Goal: Information Seeking & Learning: Compare options

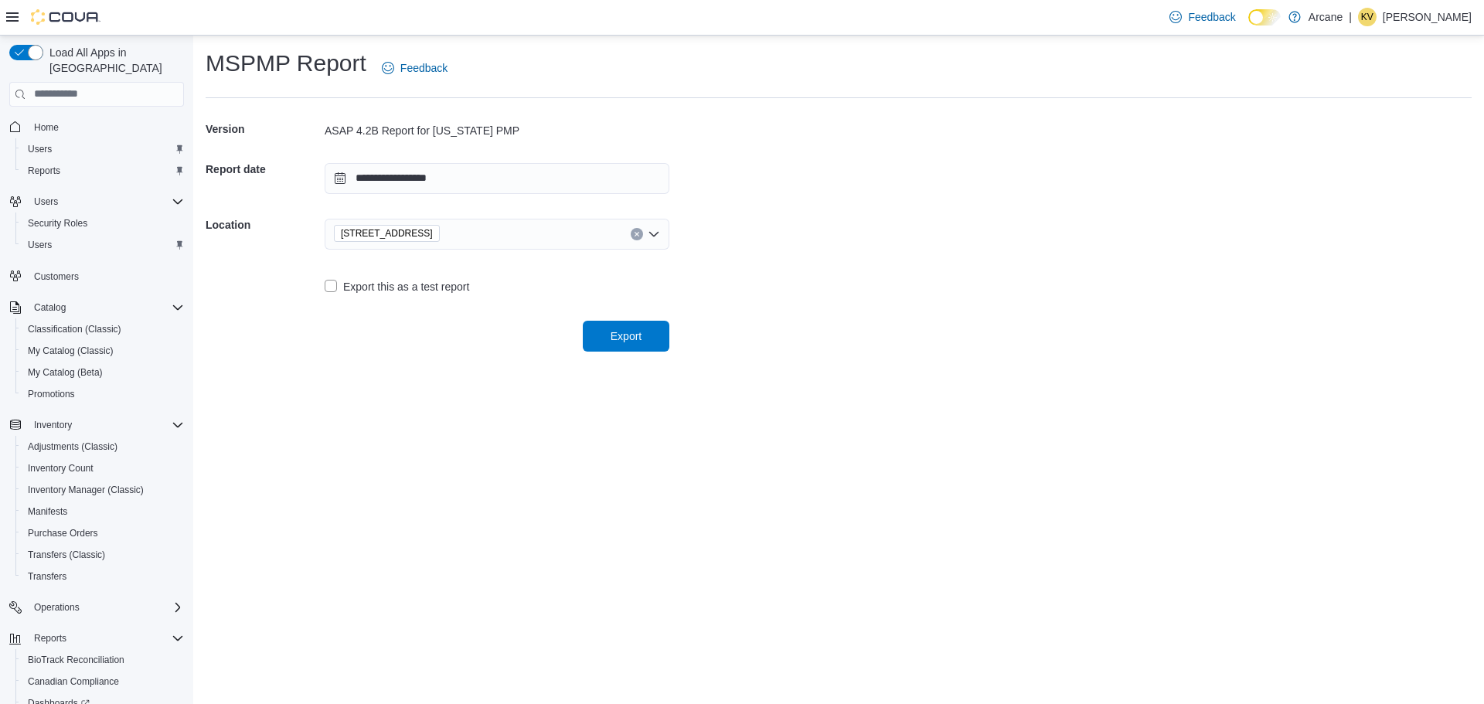
scroll to position [77, 0]
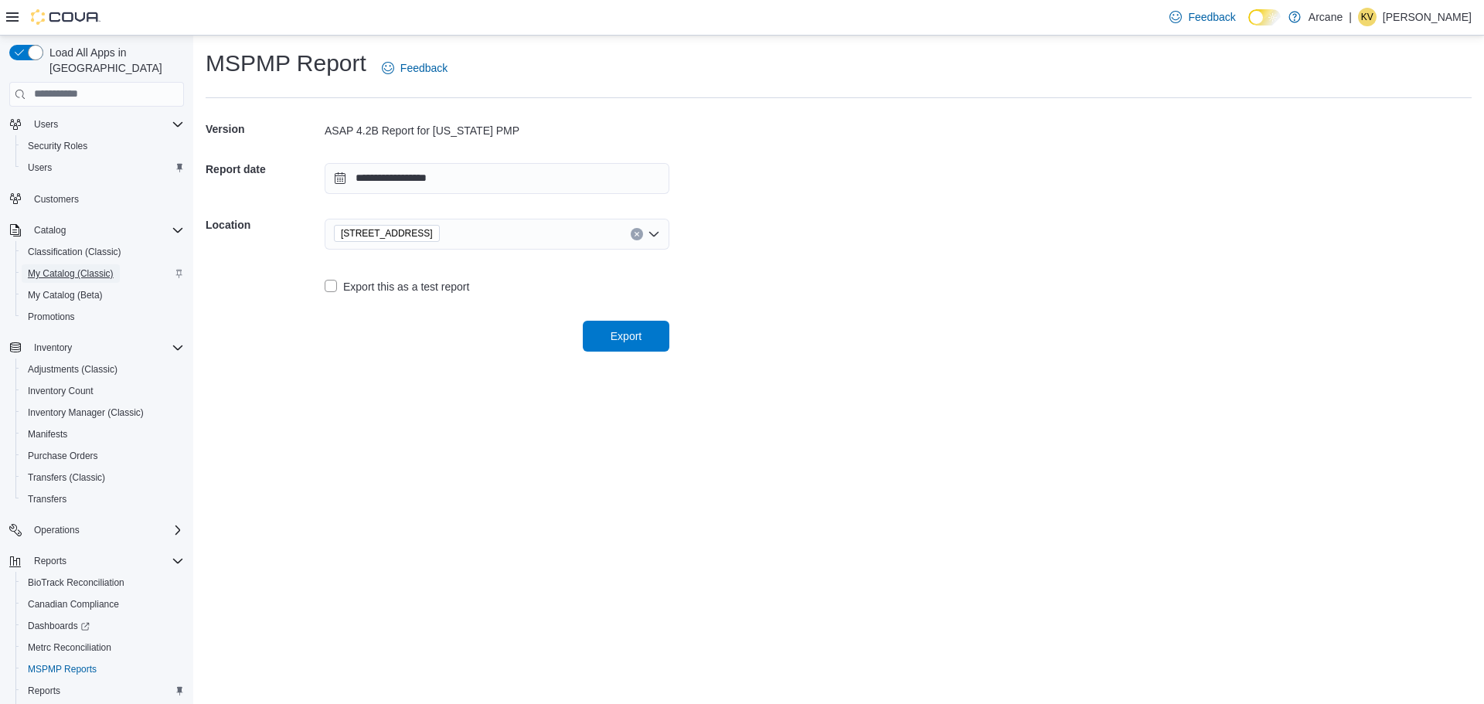
click at [75, 268] on span "My Catalog (Classic)" at bounding box center [71, 274] width 86 height 12
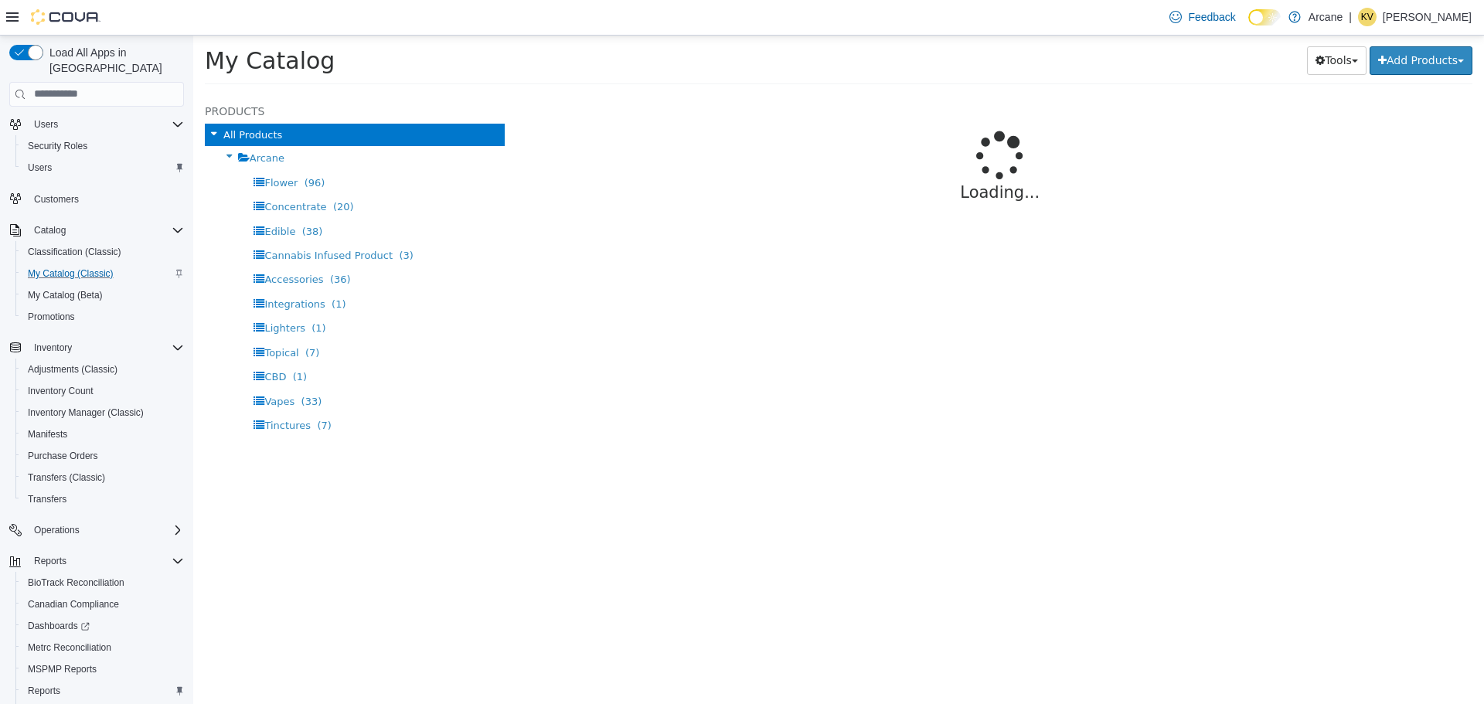
select select "**********"
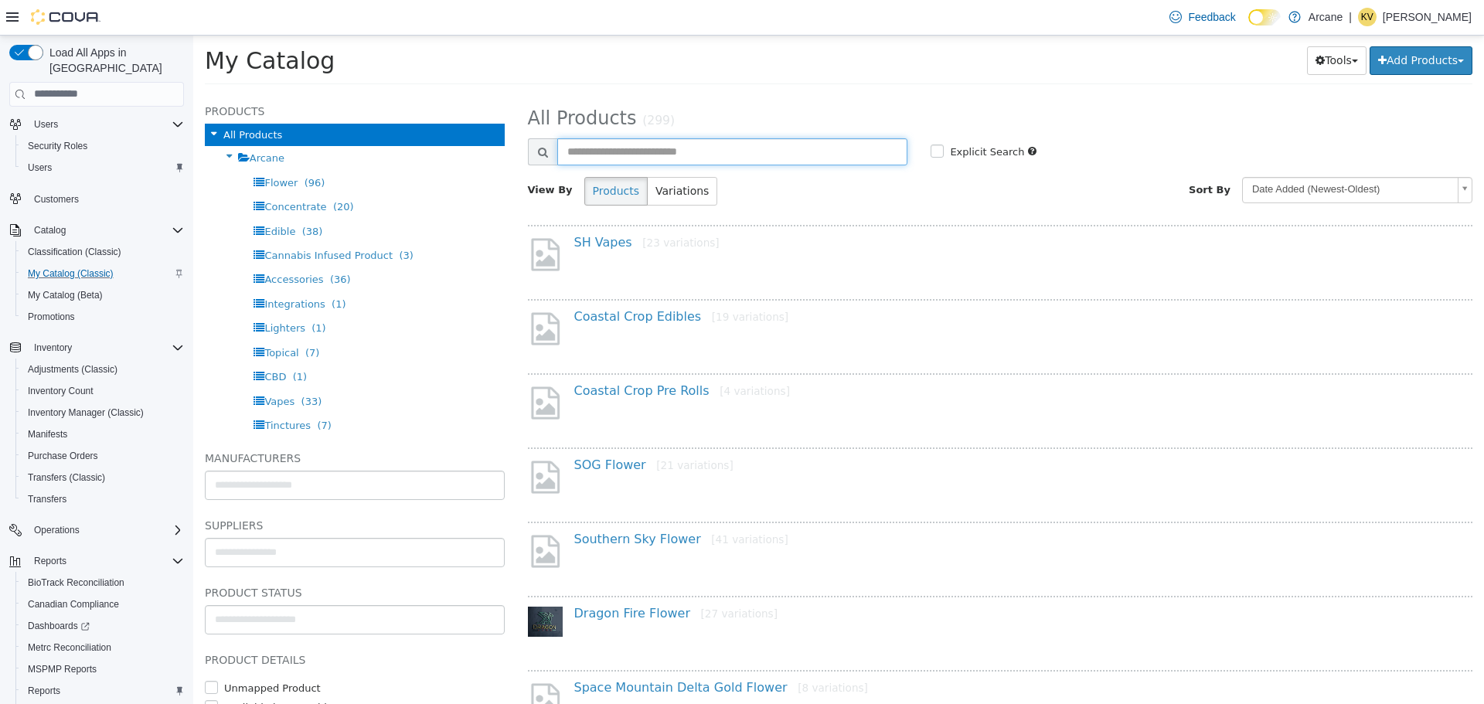
click at [634, 147] on input "text" at bounding box center [732, 151] width 351 height 27
type input "****"
select select "**********"
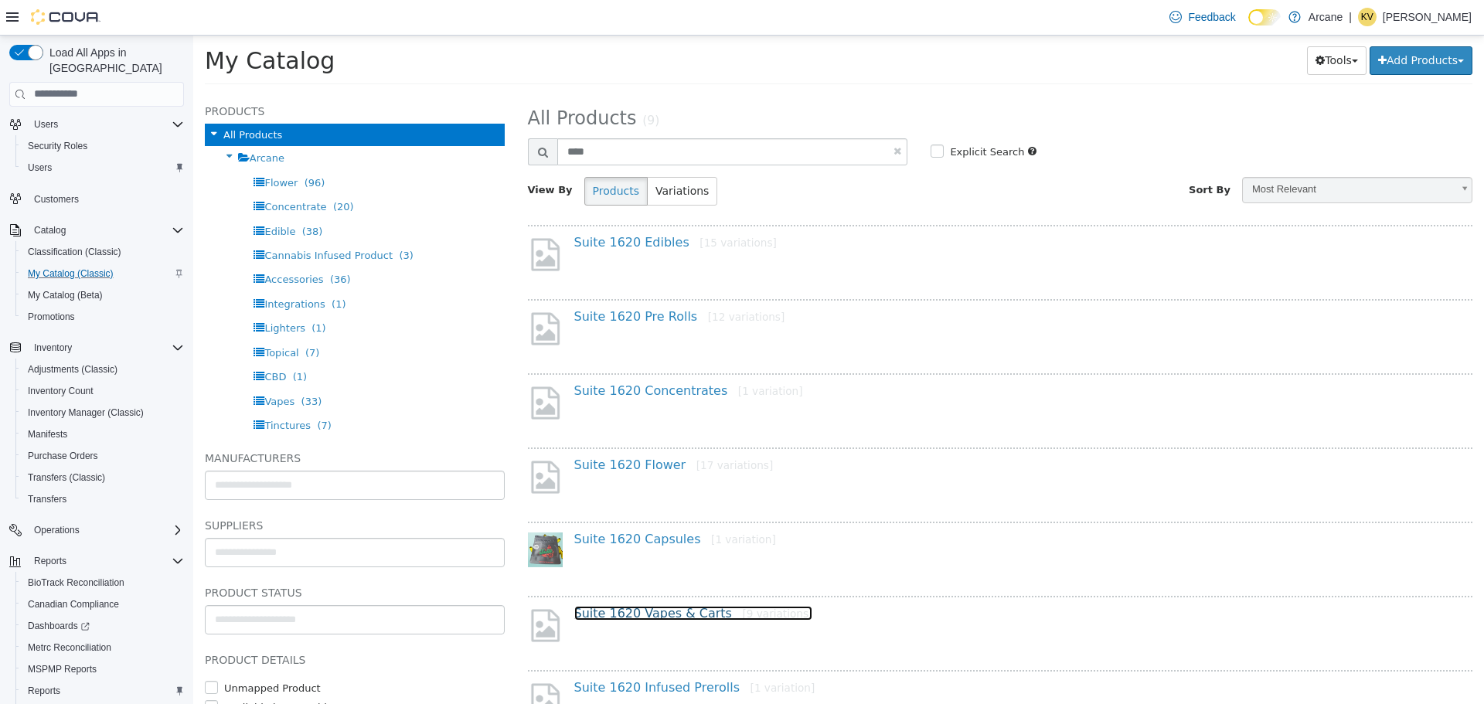
click at [663, 608] on link "Suite 1620 Vapes & Carts [9 variations]" at bounding box center [693, 612] width 239 height 15
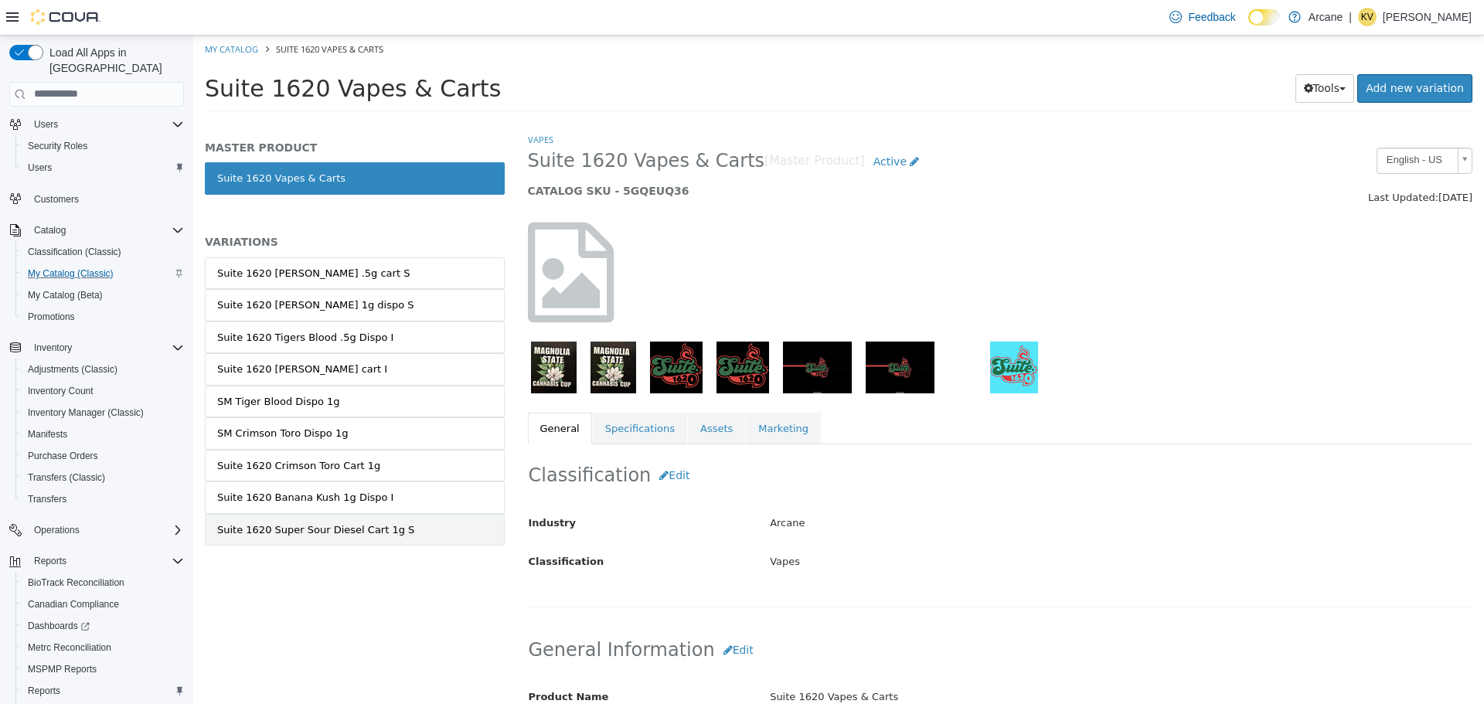
click at [383, 544] on link "Suite 1620 Super Sour Diesel Cart 1g S" at bounding box center [355, 529] width 300 height 32
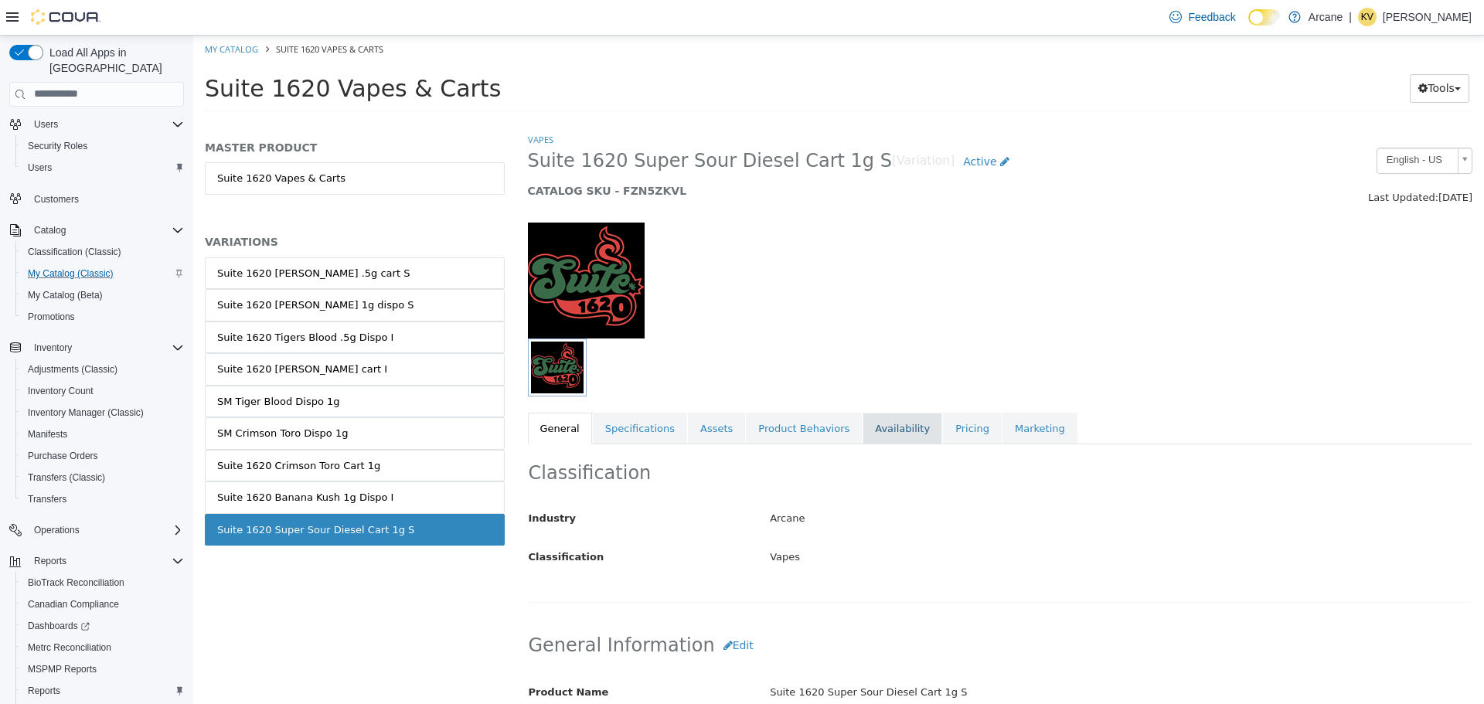
click at [866, 432] on link "Availability" at bounding box center [903, 428] width 80 height 32
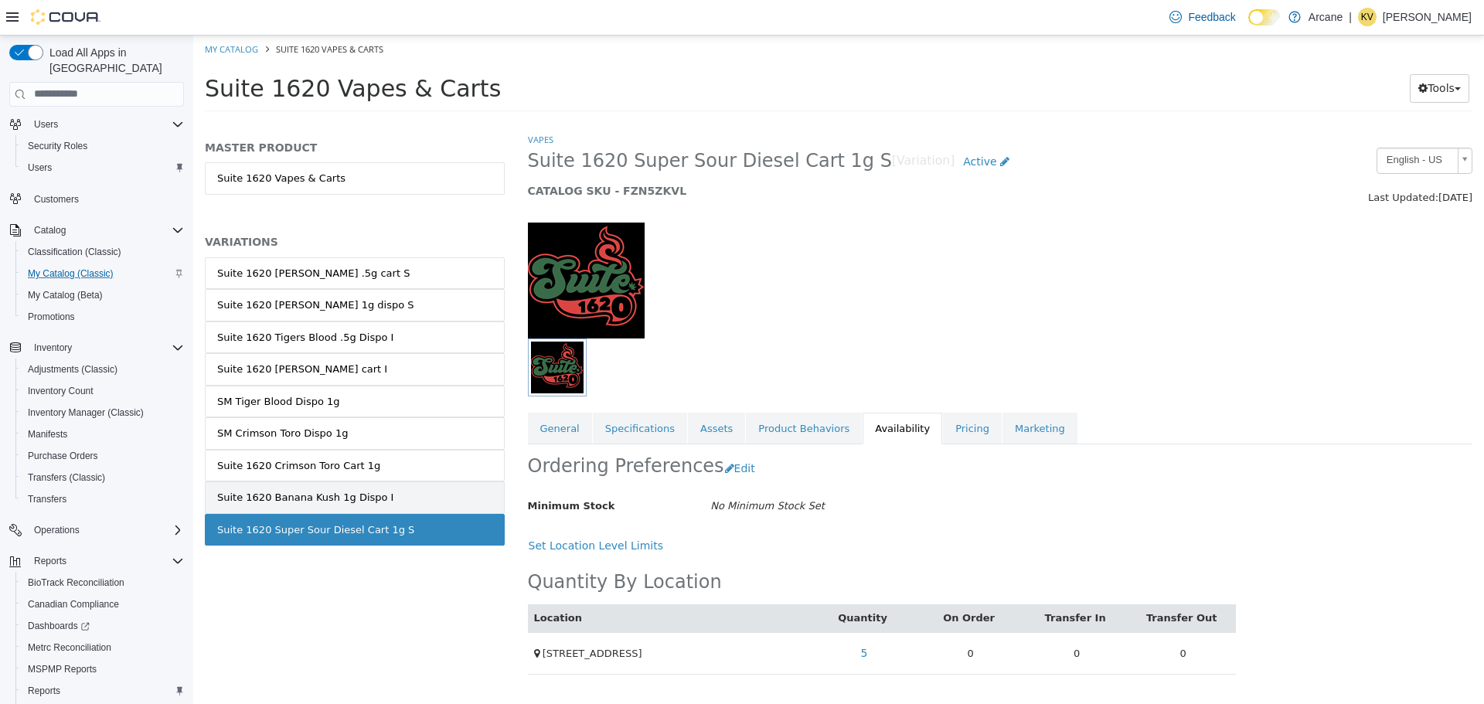
click at [435, 483] on link "Suite 1620 Banana Kush 1g Dispo I" at bounding box center [355, 497] width 300 height 32
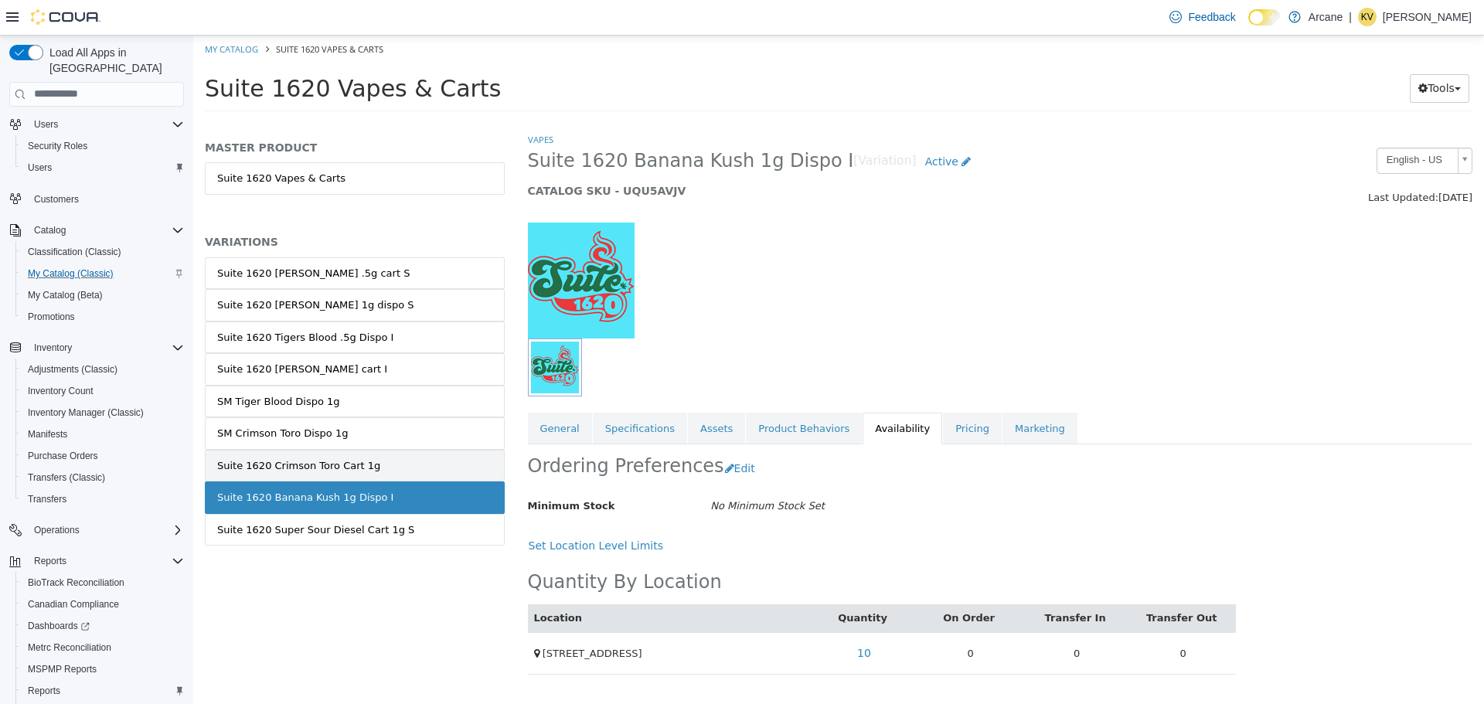
click at [434, 472] on link "Suite 1620 Crimson Toro Cart 1g" at bounding box center [355, 465] width 300 height 32
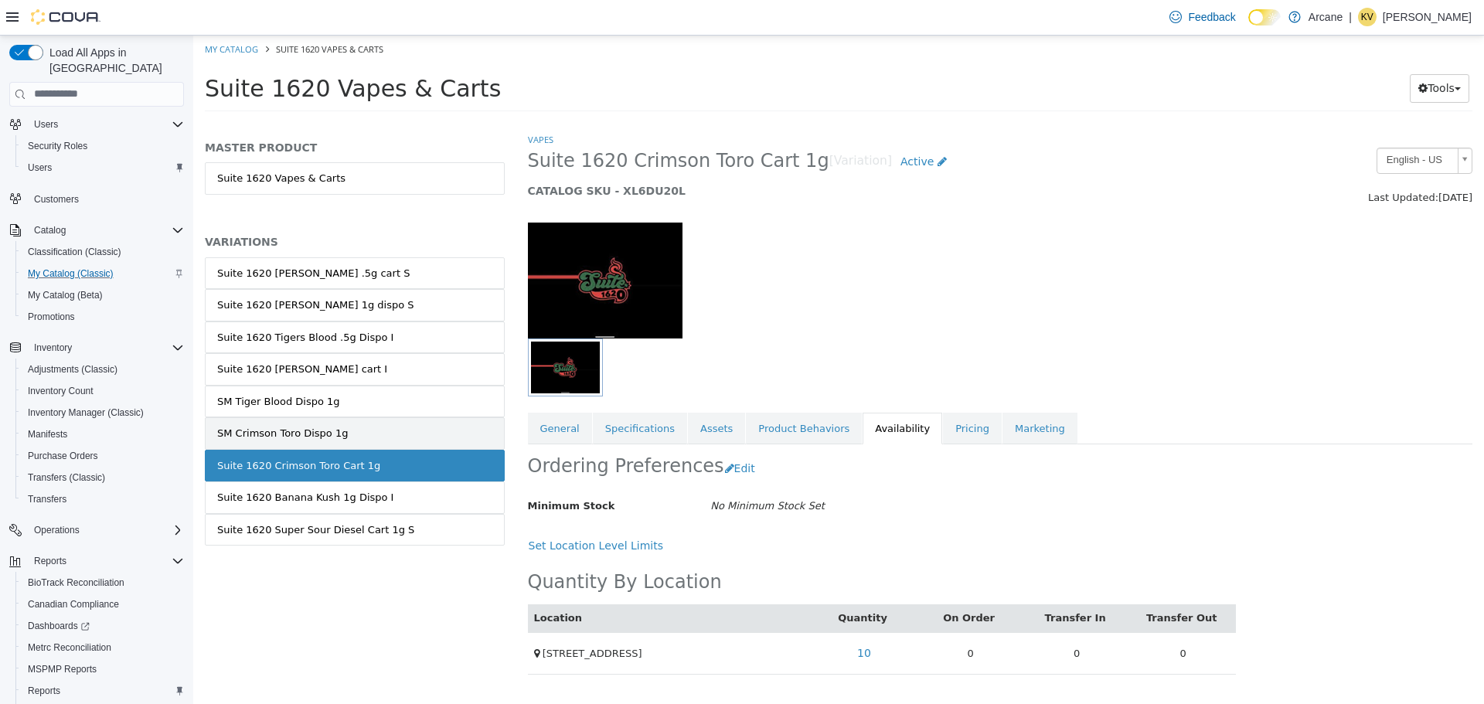
click at [432, 441] on link "SM Crimson Toro Dispo 1g" at bounding box center [355, 433] width 300 height 32
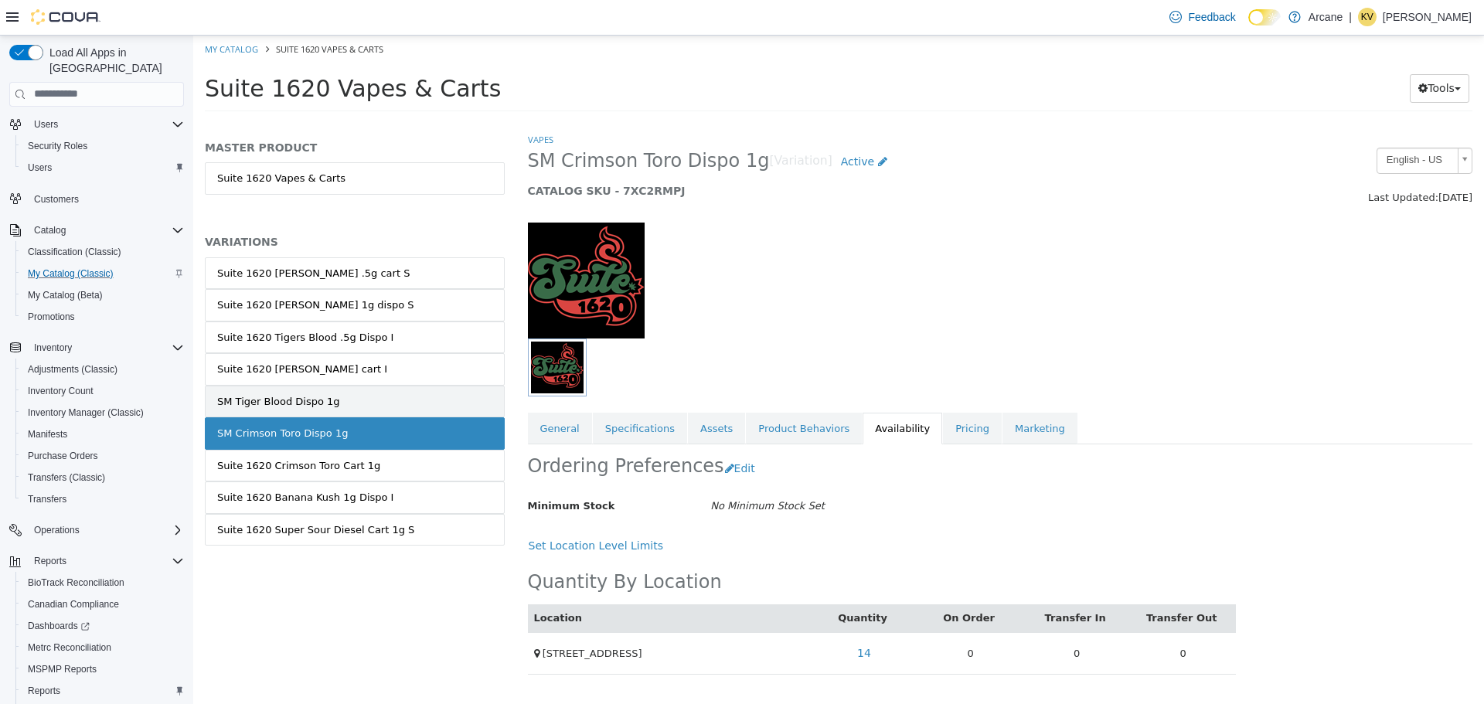
click at [412, 400] on link "SM Tiger Blood Dispo 1g" at bounding box center [355, 401] width 300 height 32
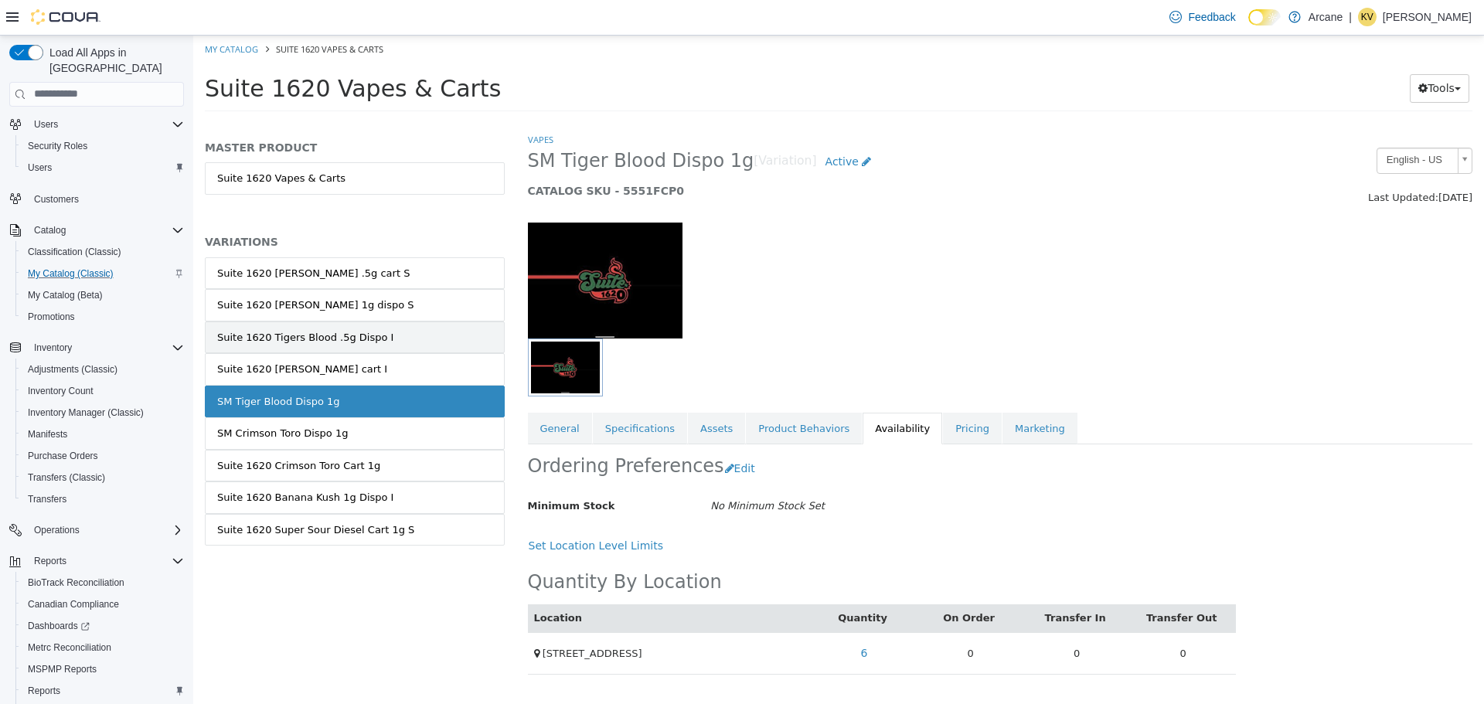
click at [413, 339] on link "Suite 1620 Tigers Blood .5g Dispo I" at bounding box center [355, 337] width 300 height 32
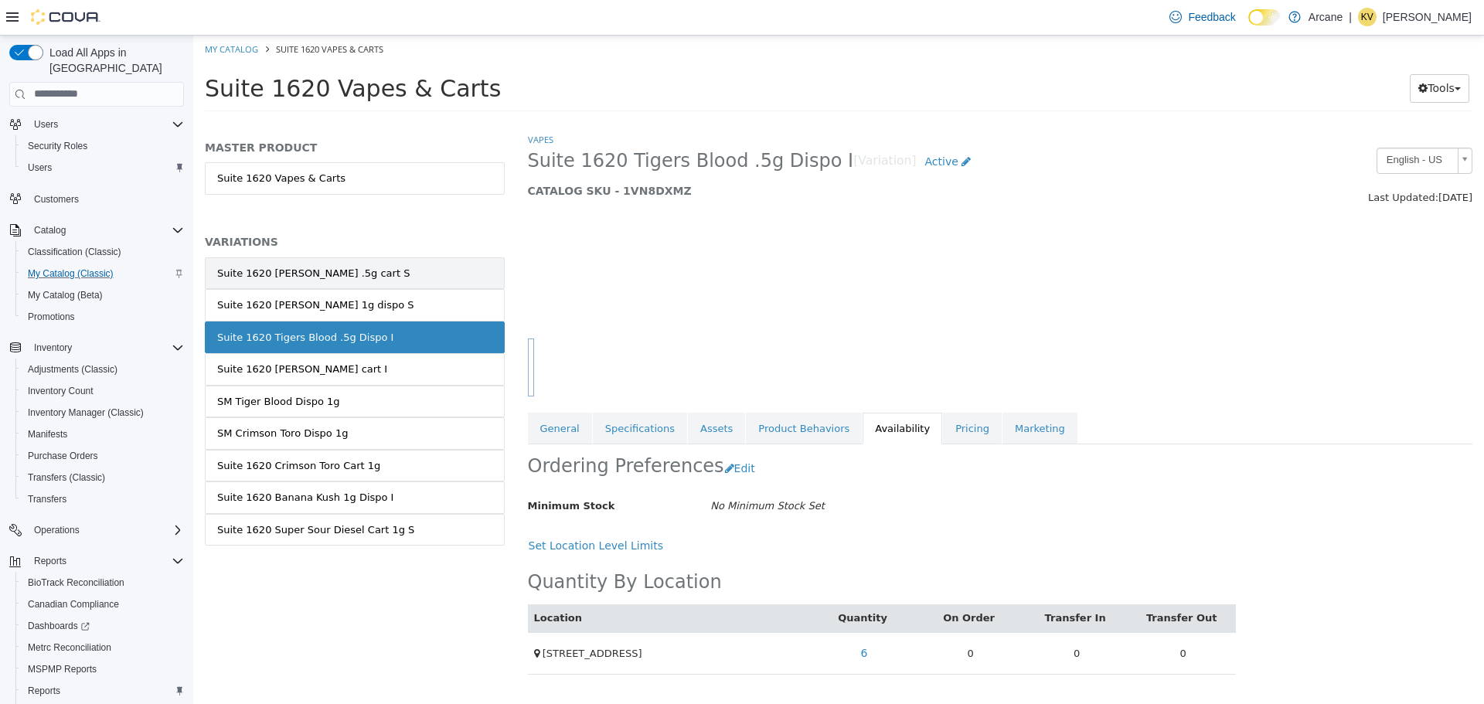
click at [416, 278] on link "Suite 1620 [PERSON_NAME] .5g cart S" at bounding box center [355, 273] width 300 height 32
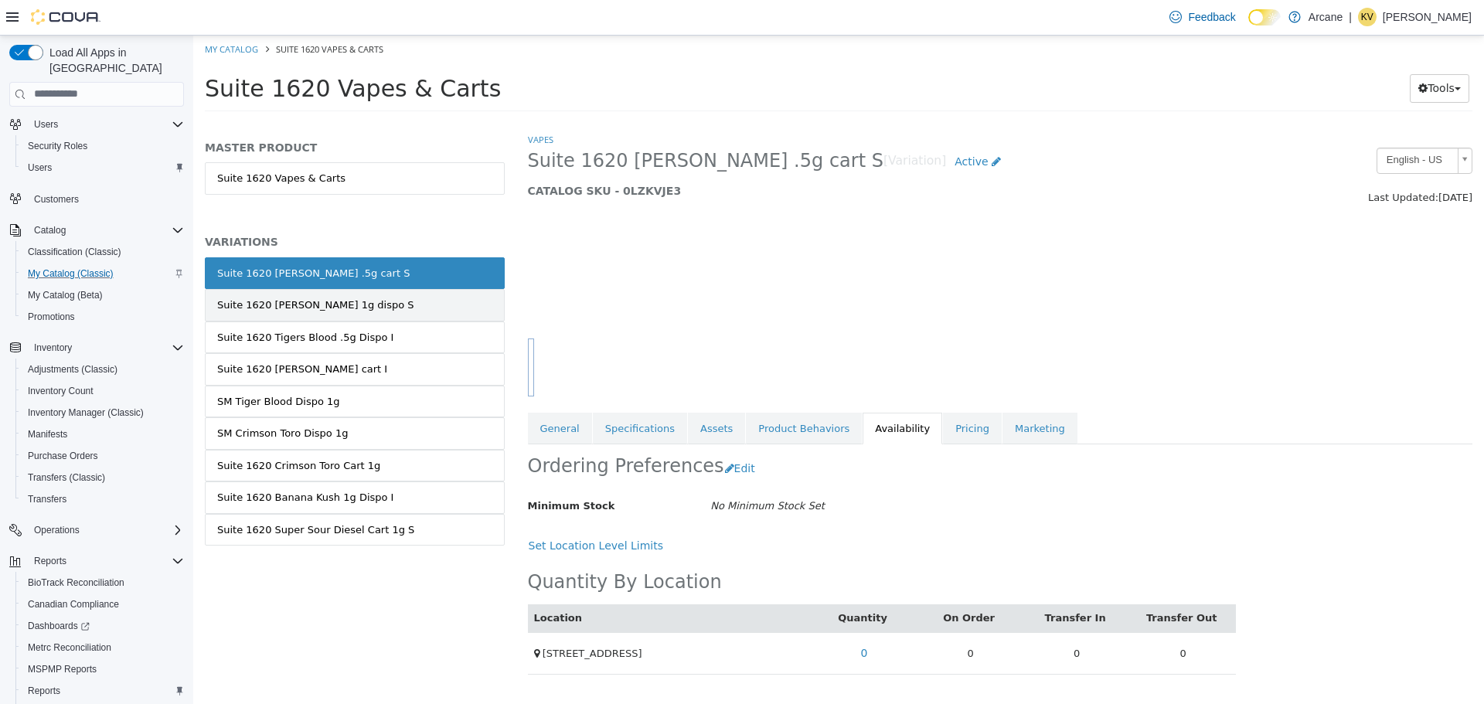
click at [415, 301] on link "Suite 1620 [PERSON_NAME] 1g dispo S" at bounding box center [355, 304] width 300 height 32
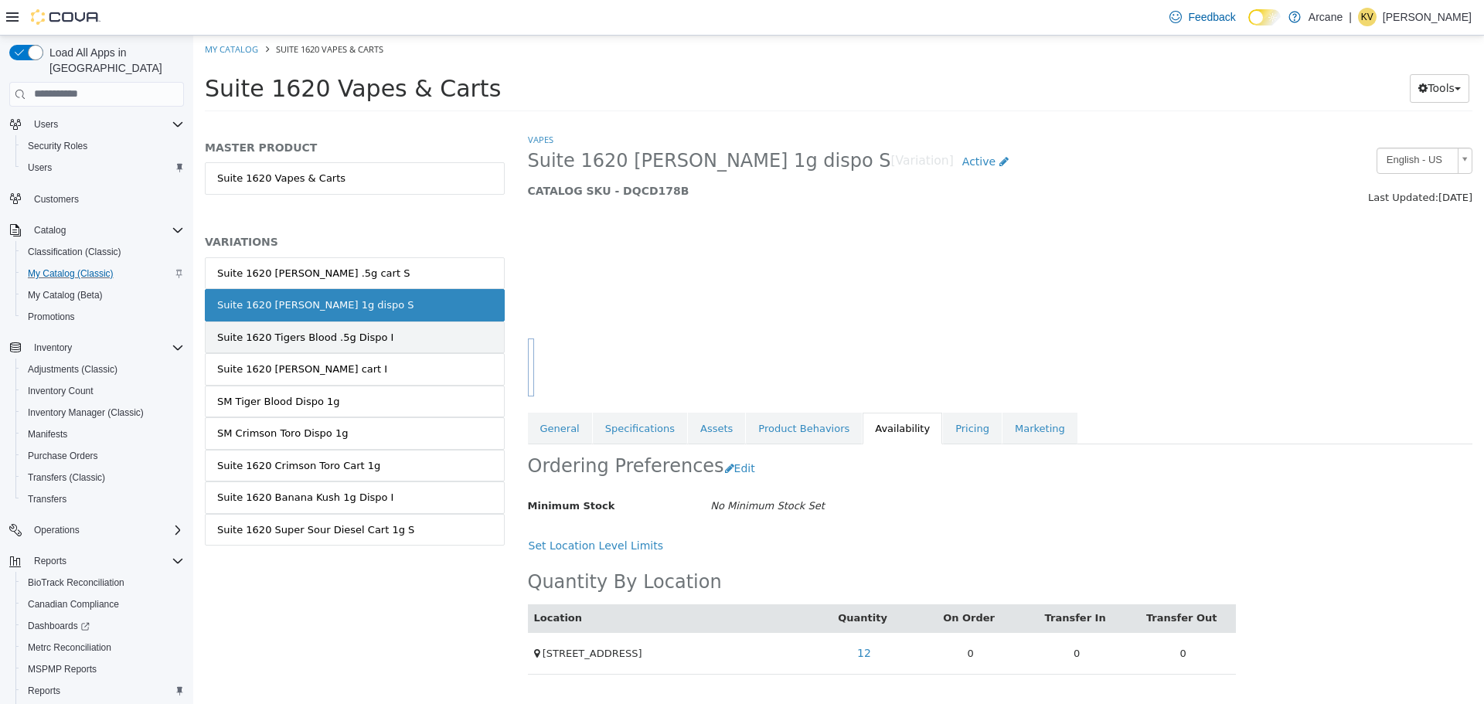
click at [417, 349] on link "Suite 1620 Tigers Blood .5g Dispo I" at bounding box center [355, 337] width 300 height 32
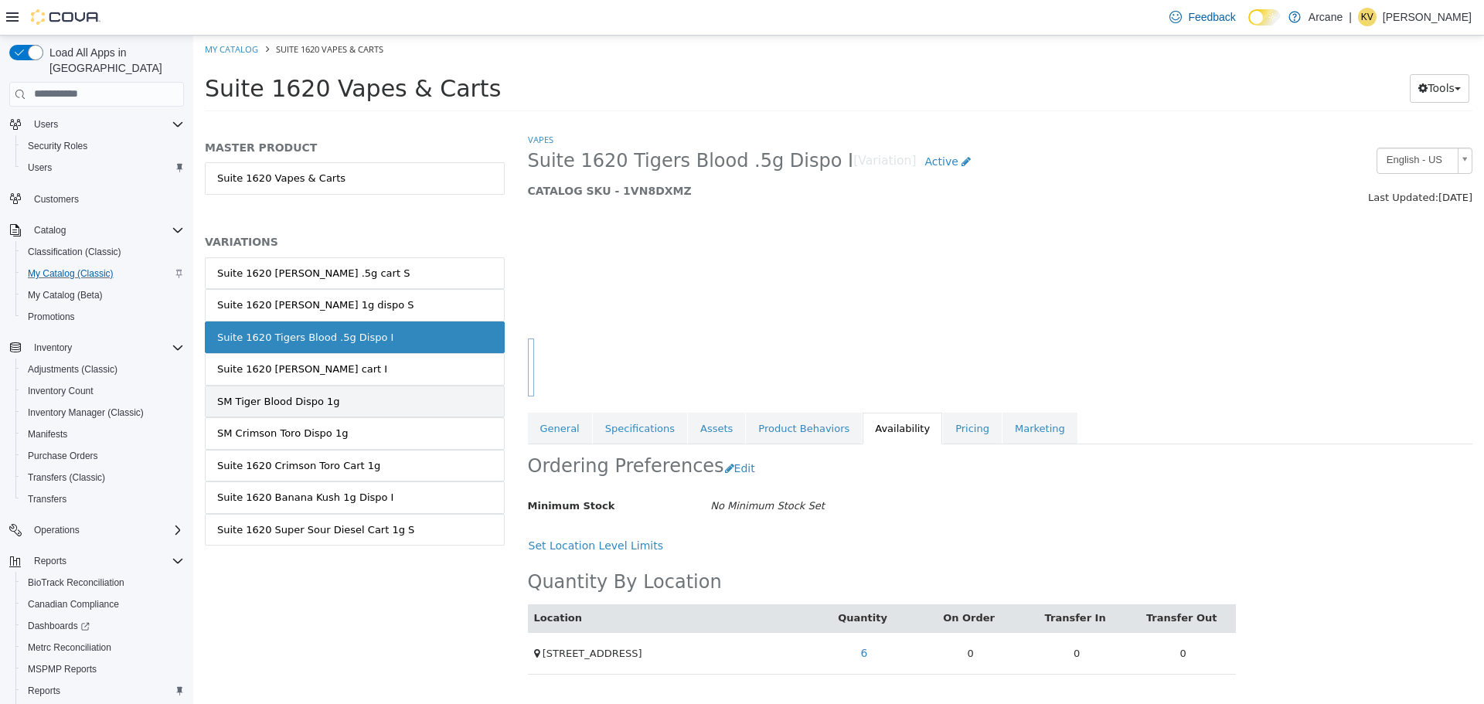
click at [401, 398] on link "SM Tiger Blood Dispo 1g" at bounding box center [355, 401] width 300 height 32
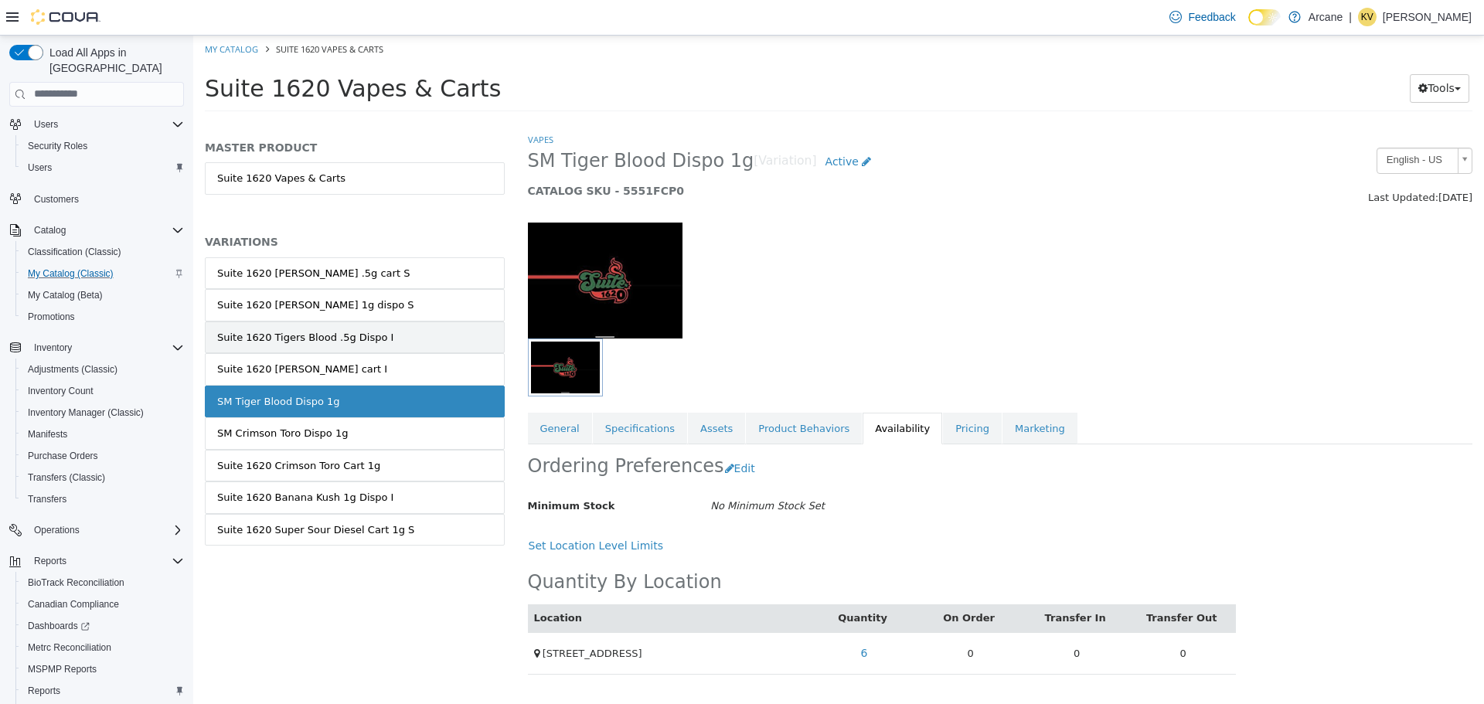
click at [407, 334] on link "Suite 1620 Tigers Blood .5g Dispo I" at bounding box center [355, 337] width 300 height 32
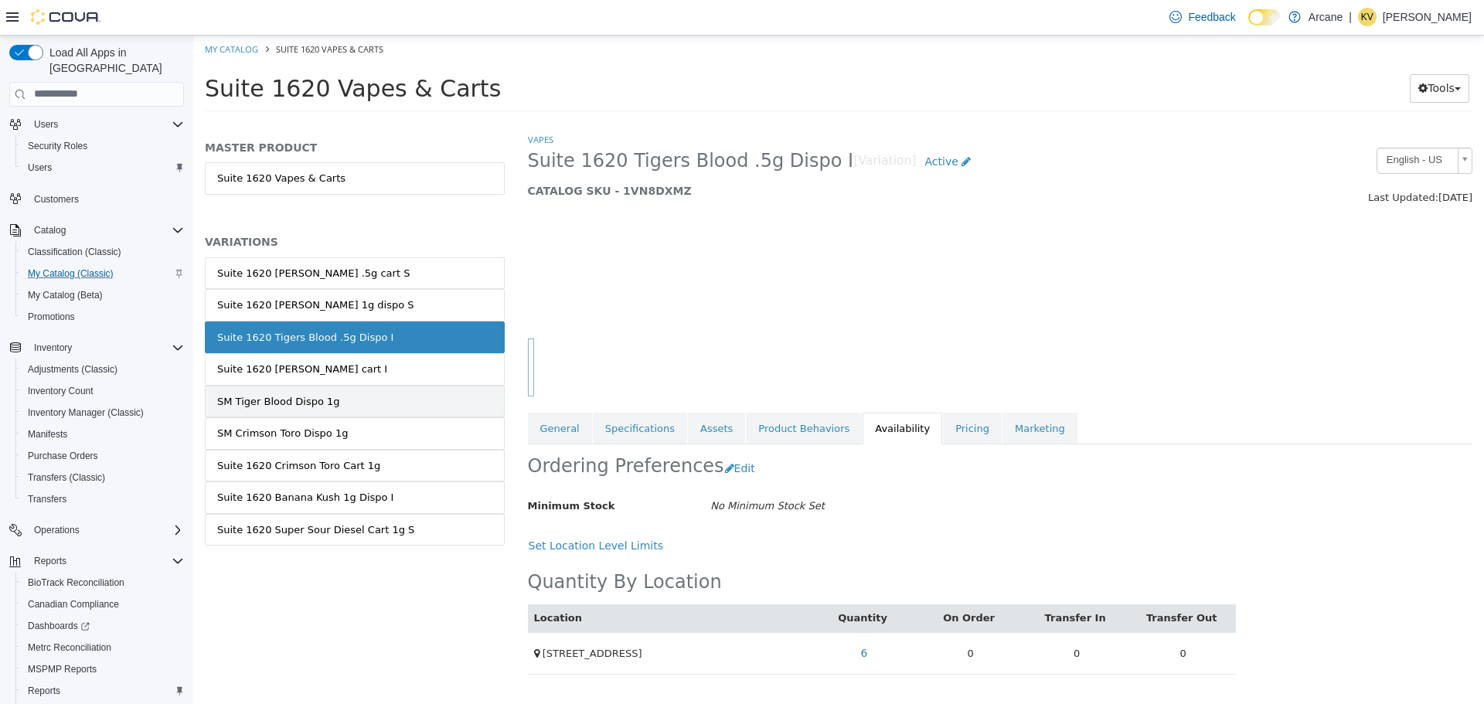
click at [412, 394] on link "SM Tiger Blood Dispo 1g" at bounding box center [355, 401] width 300 height 32
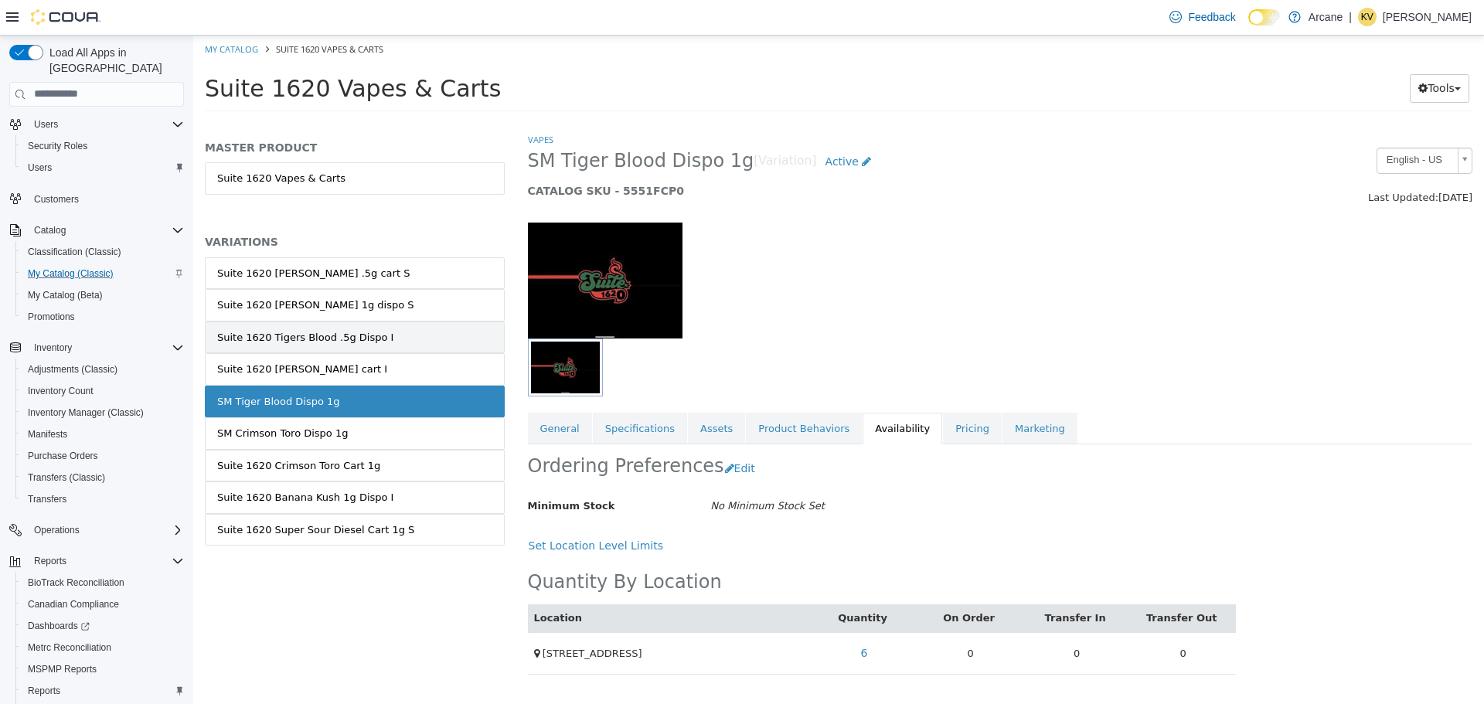
click at [405, 335] on link "Suite 1620 Tigers Blood .5g Dispo I" at bounding box center [355, 337] width 300 height 32
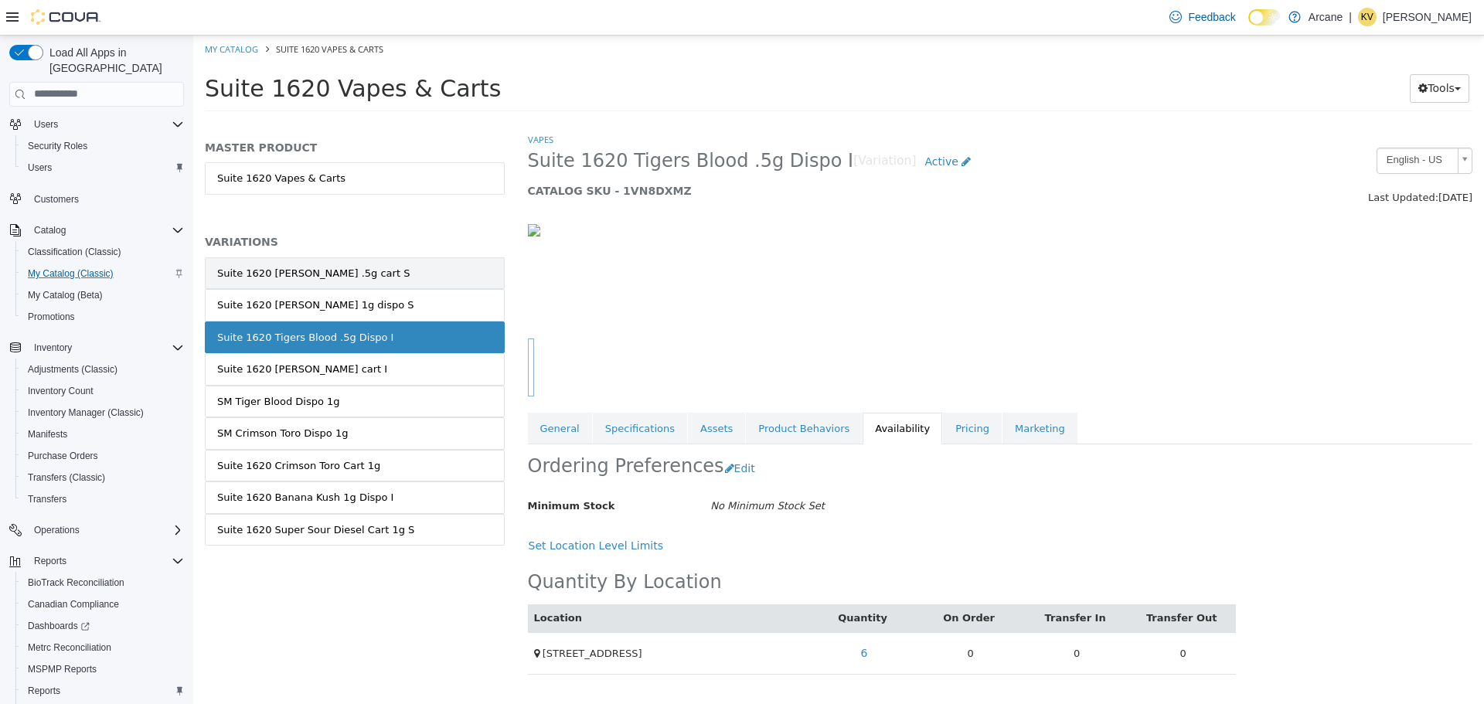
click at [413, 280] on link "Suite 1620 [PERSON_NAME] .5g cart S" at bounding box center [355, 273] width 300 height 32
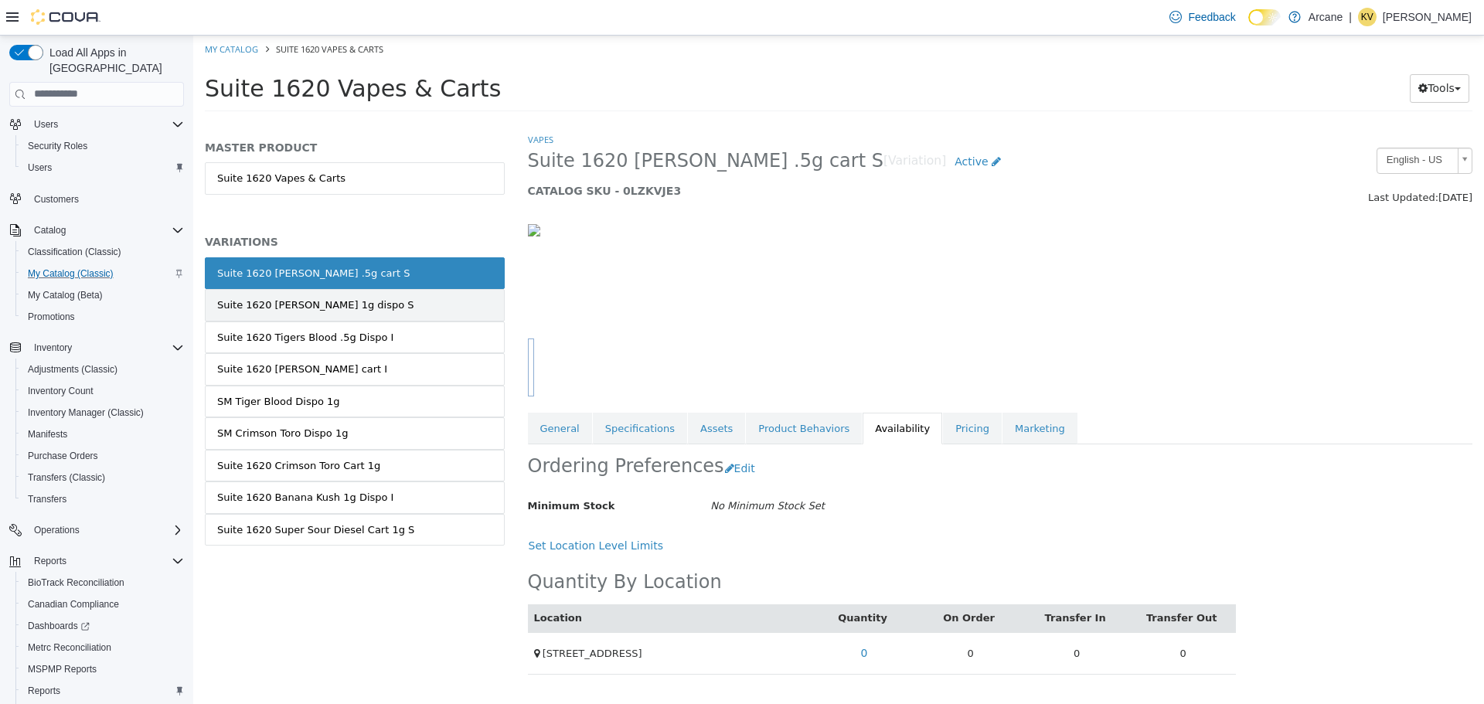
click at [414, 306] on link "Suite 1620 [PERSON_NAME] 1g dispo S" at bounding box center [355, 304] width 300 height 32
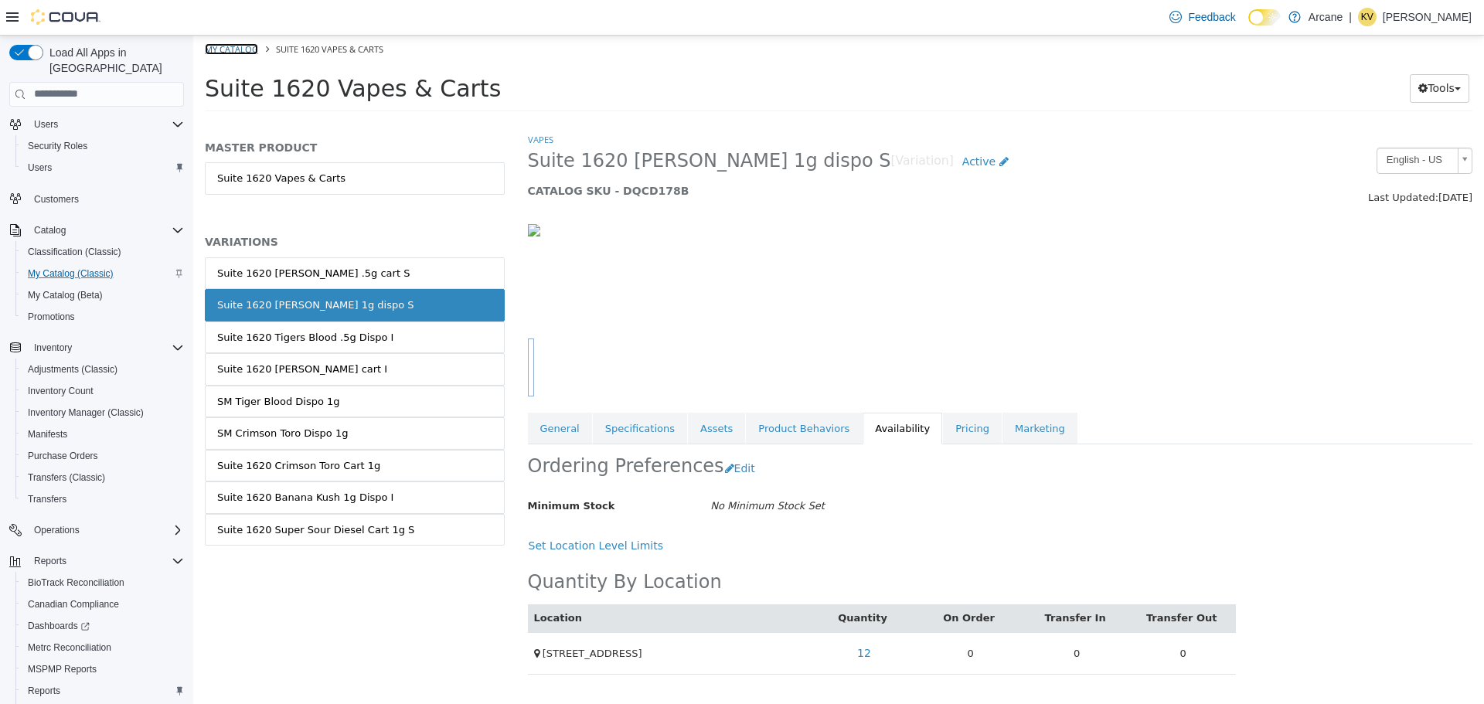
click at [218, 49] on link "My Catalog" at bounding box center [231, 49] width 53 height 12
select select "**********"
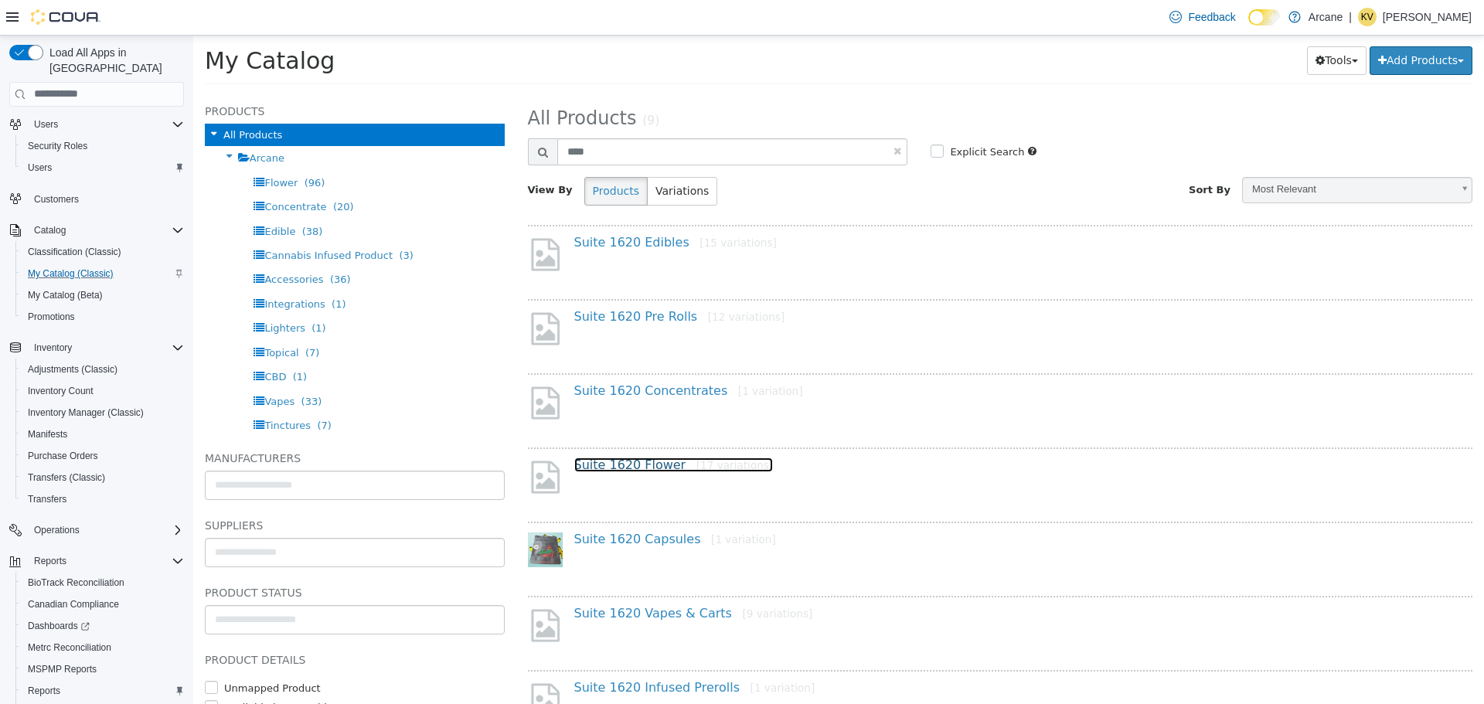
click at [652, 467] on link "Suite 1620 Flower [17 variations]" at bounding box center [673, 464] width 199 height 15
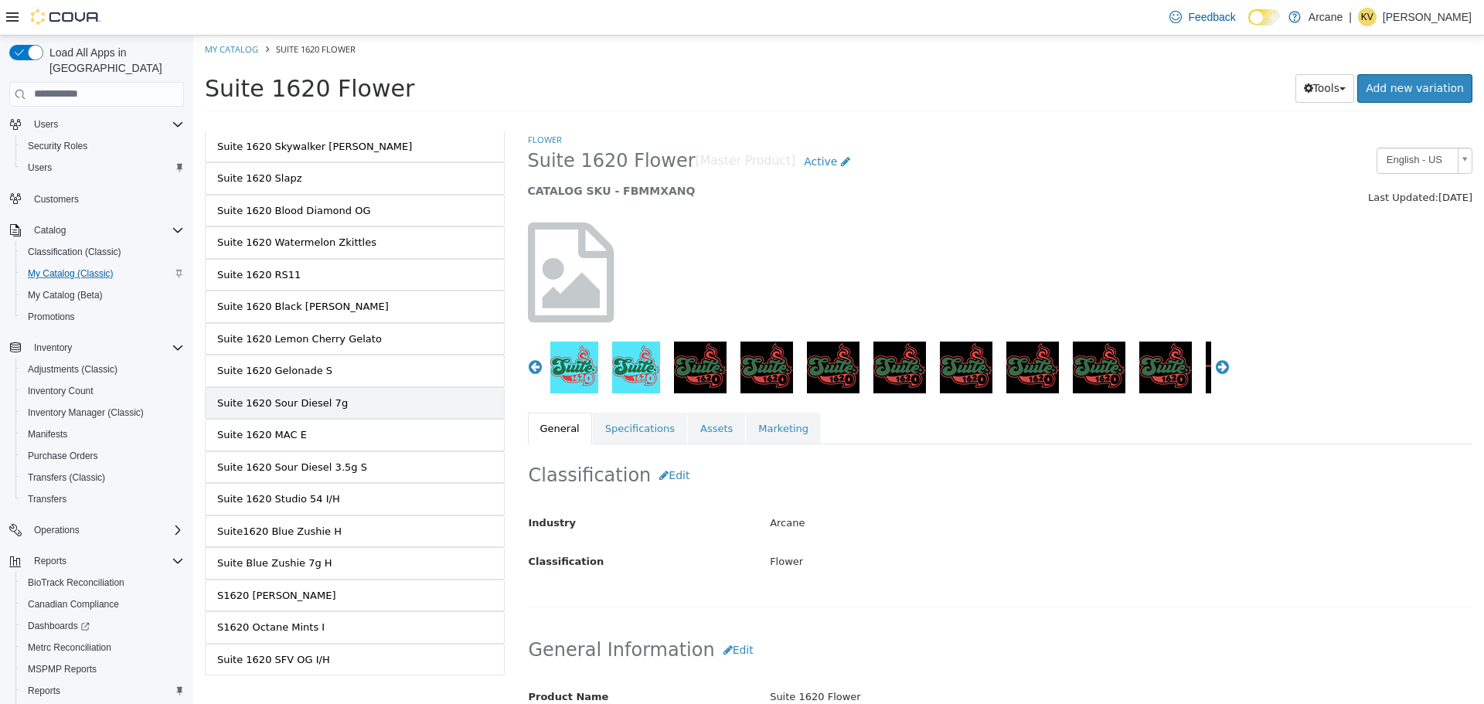
scroll to position [151, 0]
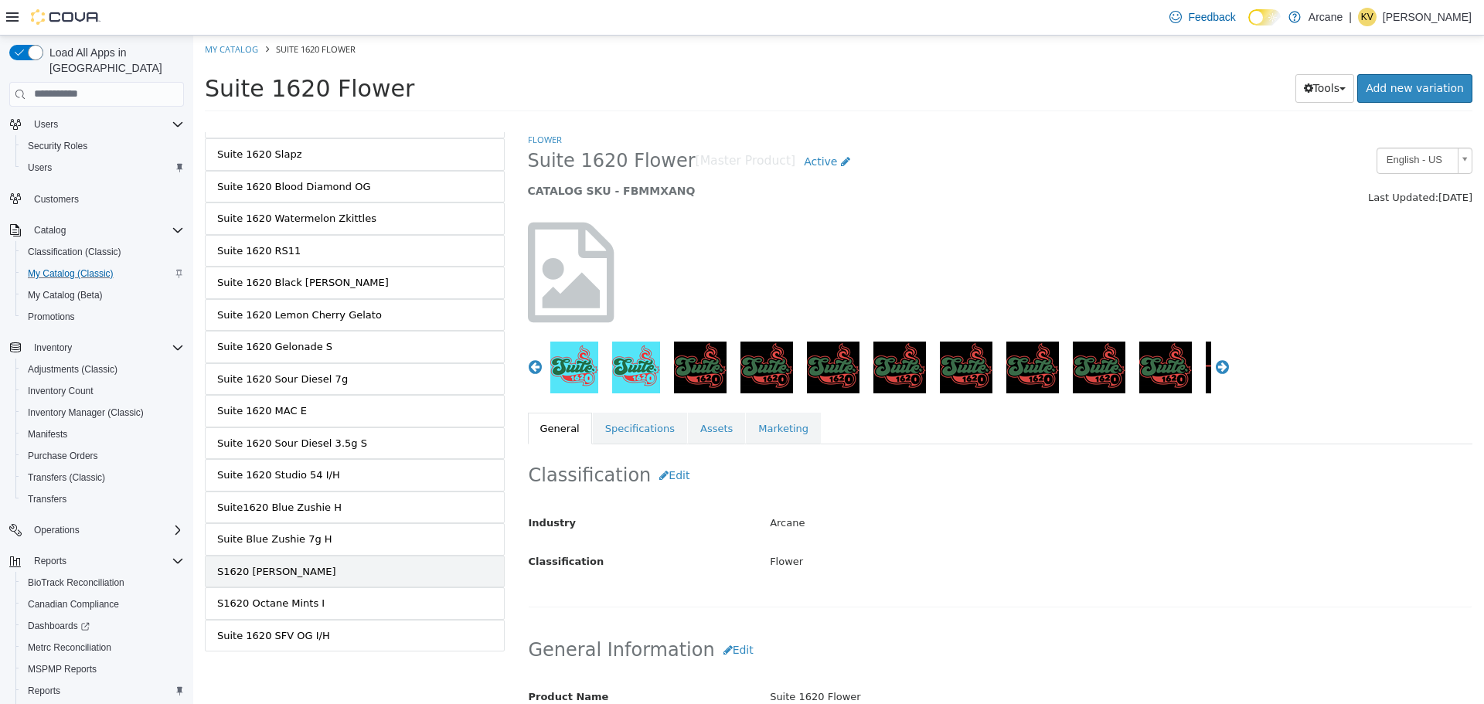
click at [347, 570] on link "S1620 [PERSON_NAME]" at bounding box center [355, 571] width 300 height 32
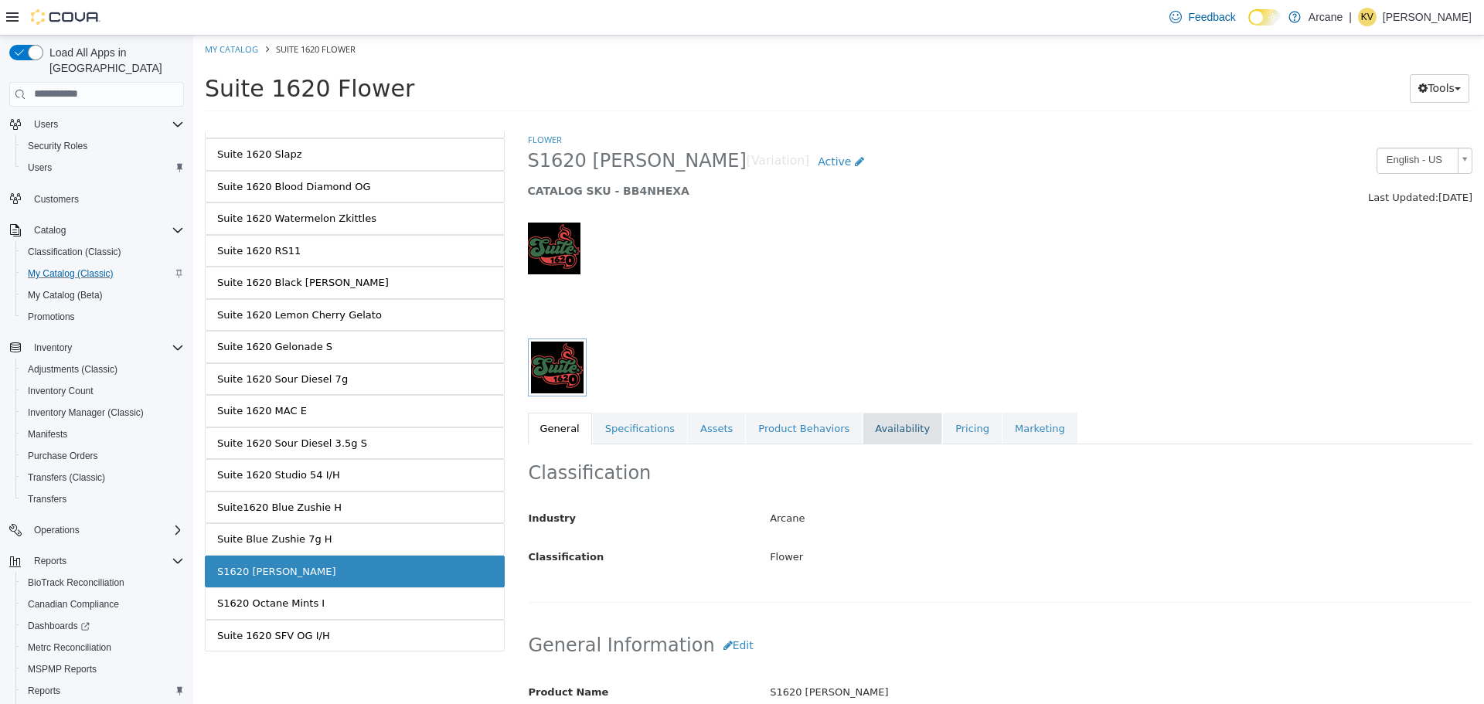
click at [892, 423] on link "Availability" at bounding box center [903, 428] width 80 height 32
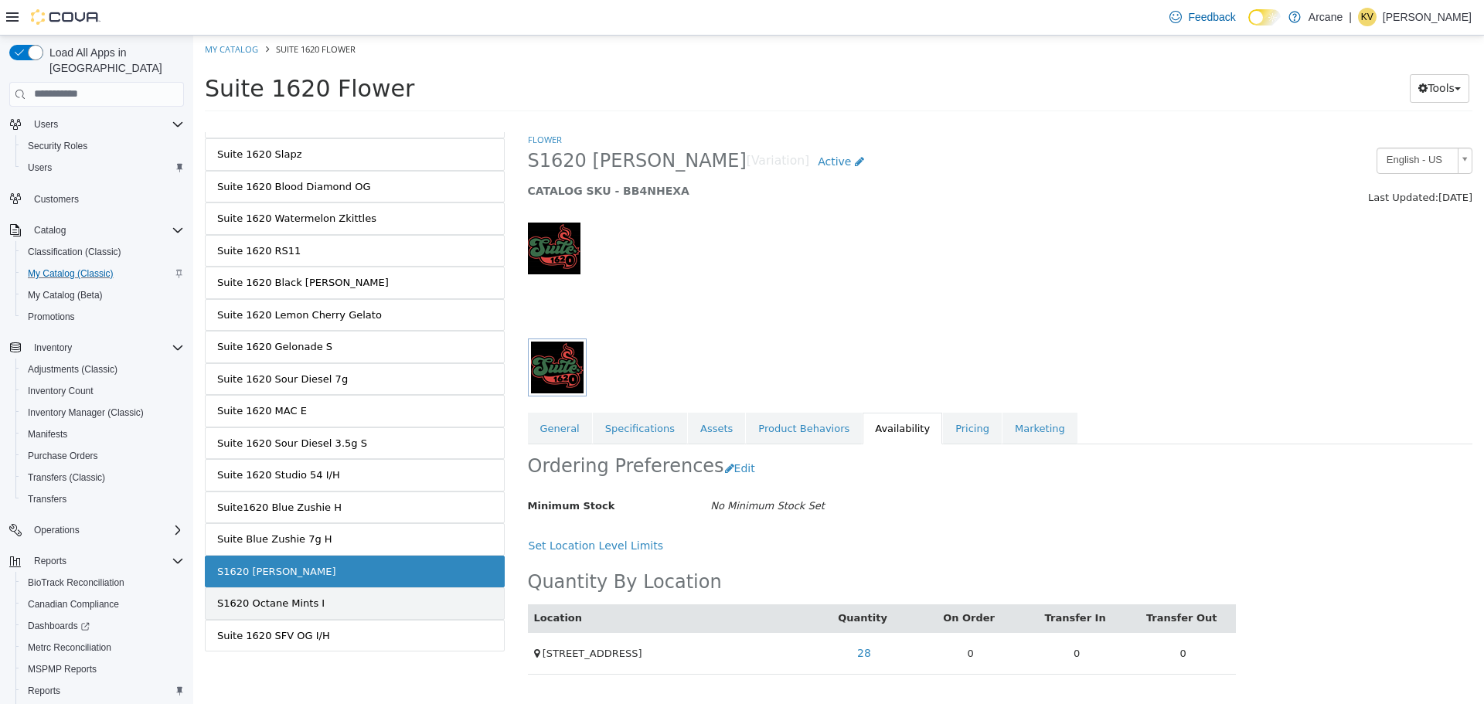
click at [377, 596] on link "S1620 Octane Mints I" at bounding box center [355, 603] width 300 height 32
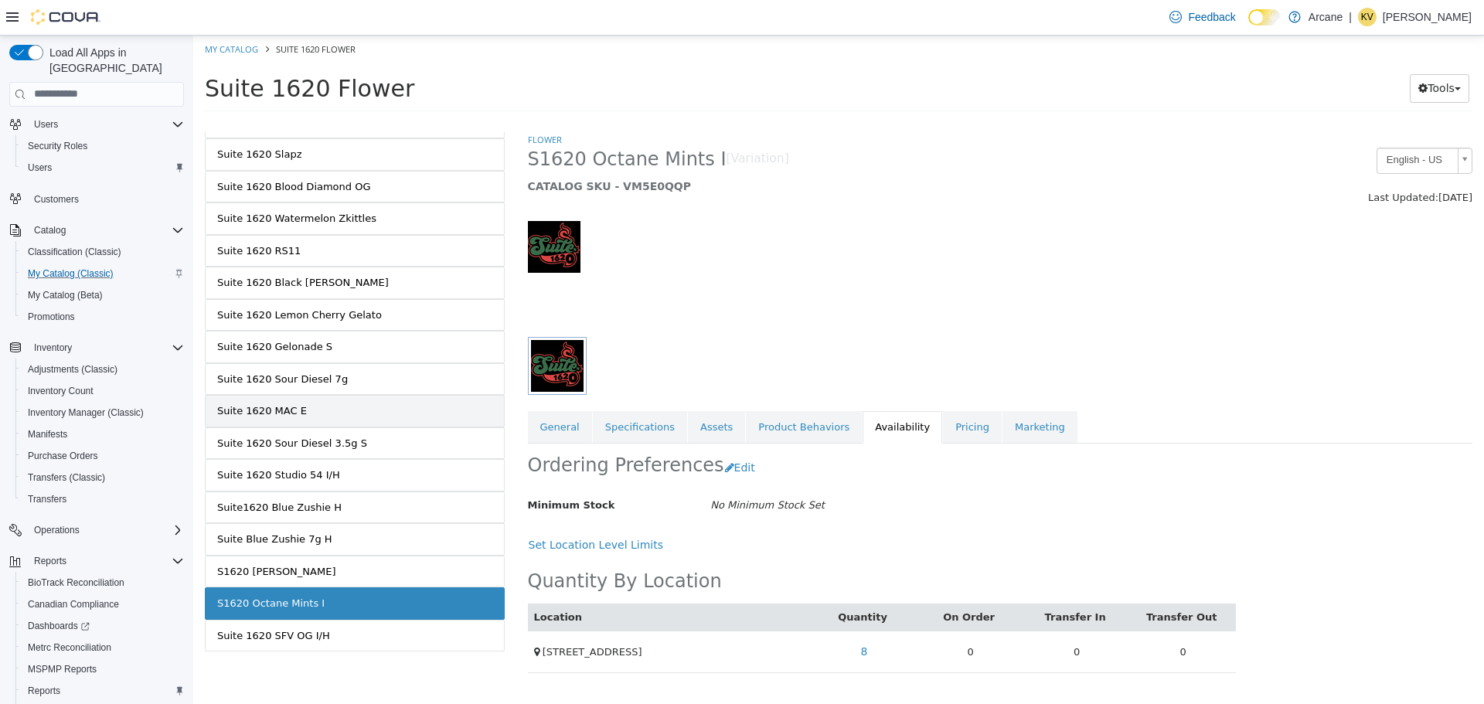
click at [352, 404] on link "Suite 1620 MAC E" at bounding box center [355, 410] width 300 height 32
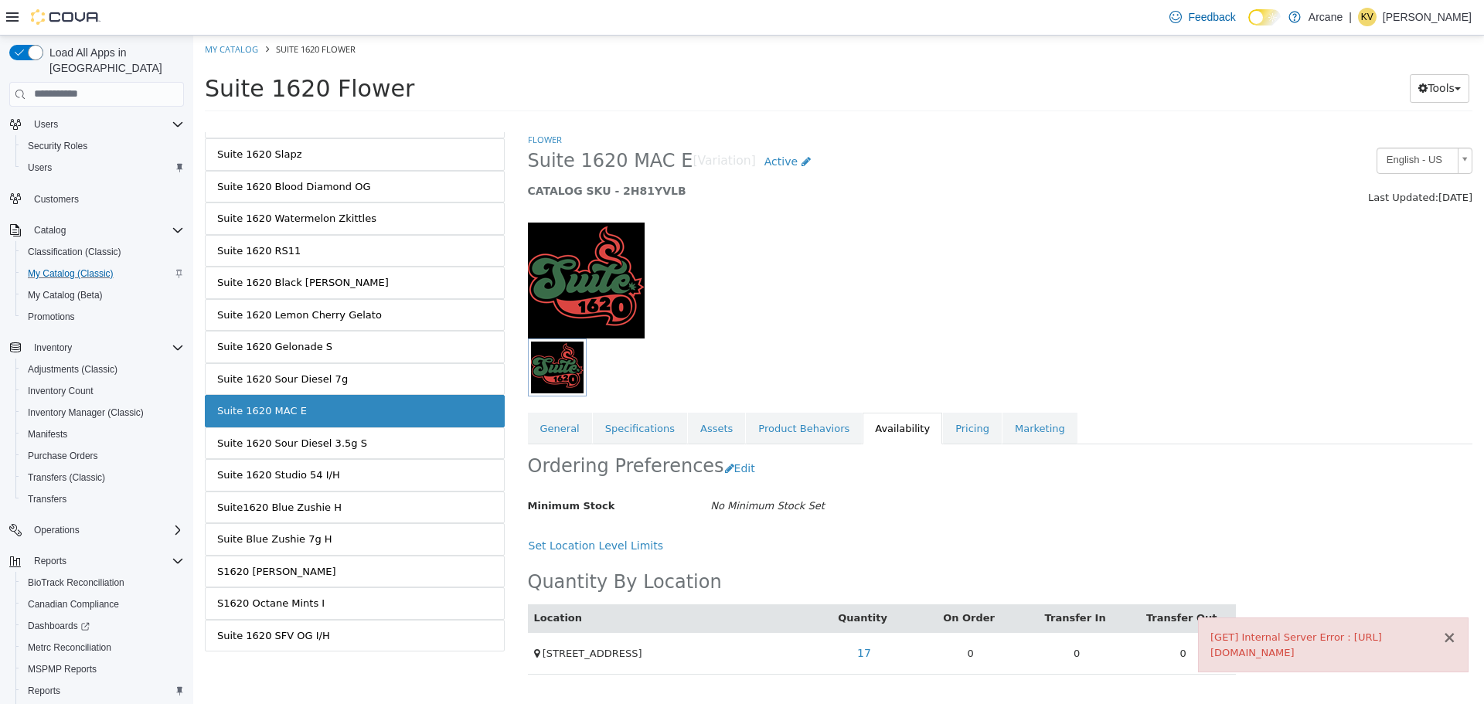
click at [1450, 629] on button "×" at bounding box center [1450, 637] width 14 height 16
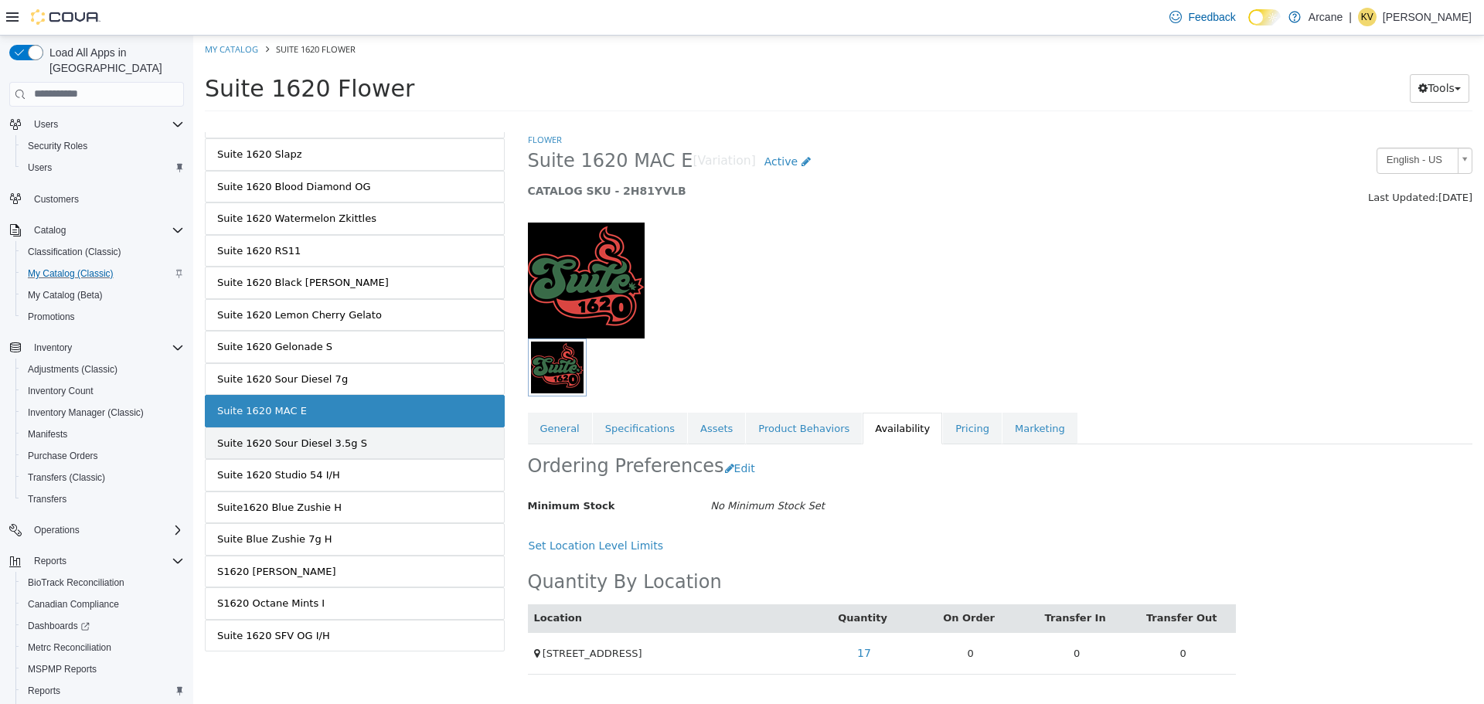
click at [370, 445] on link "Suite 1620 Sour Diesel 3.5g S" at bounding box center [355, 443] width 300 height 32
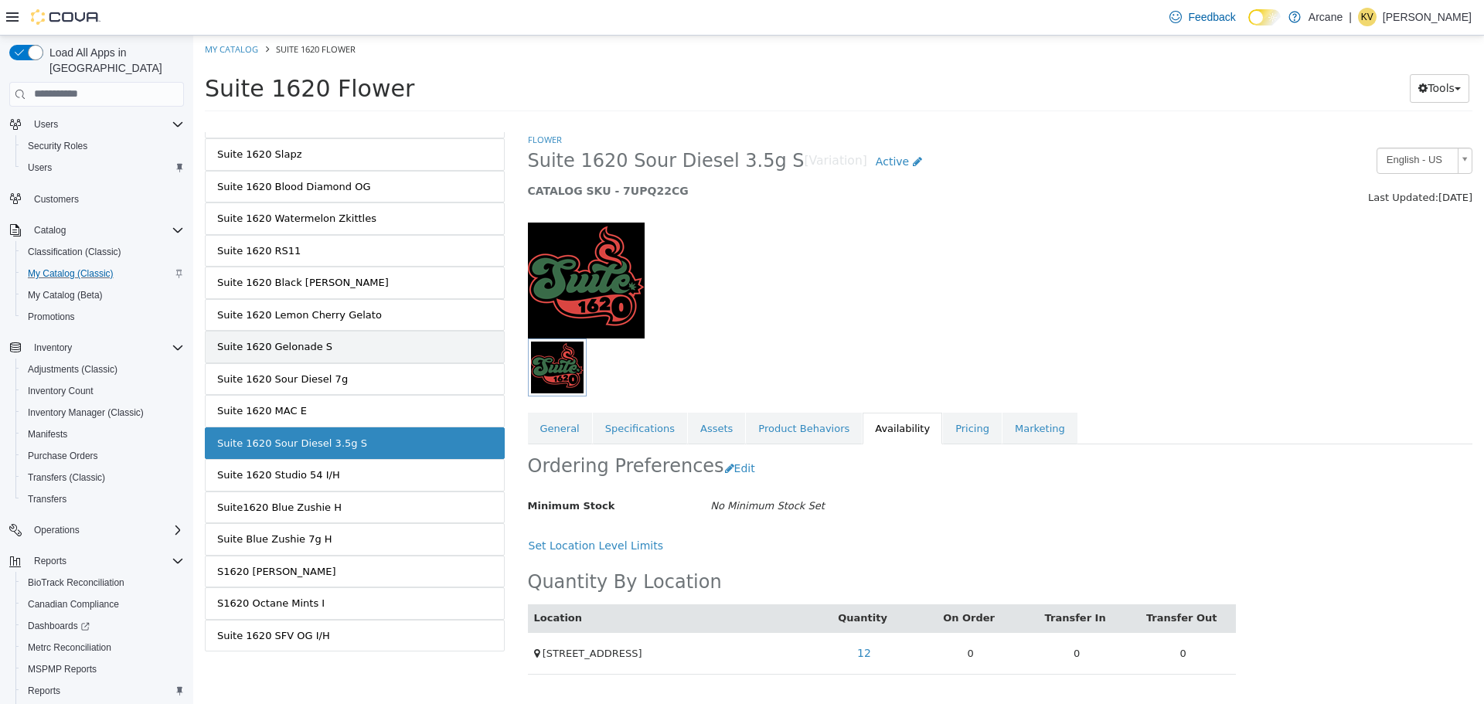
click at [386, 349] on link "Suite 1620 Gelonade S" at bounding box center [355, 346] width 300 height 32
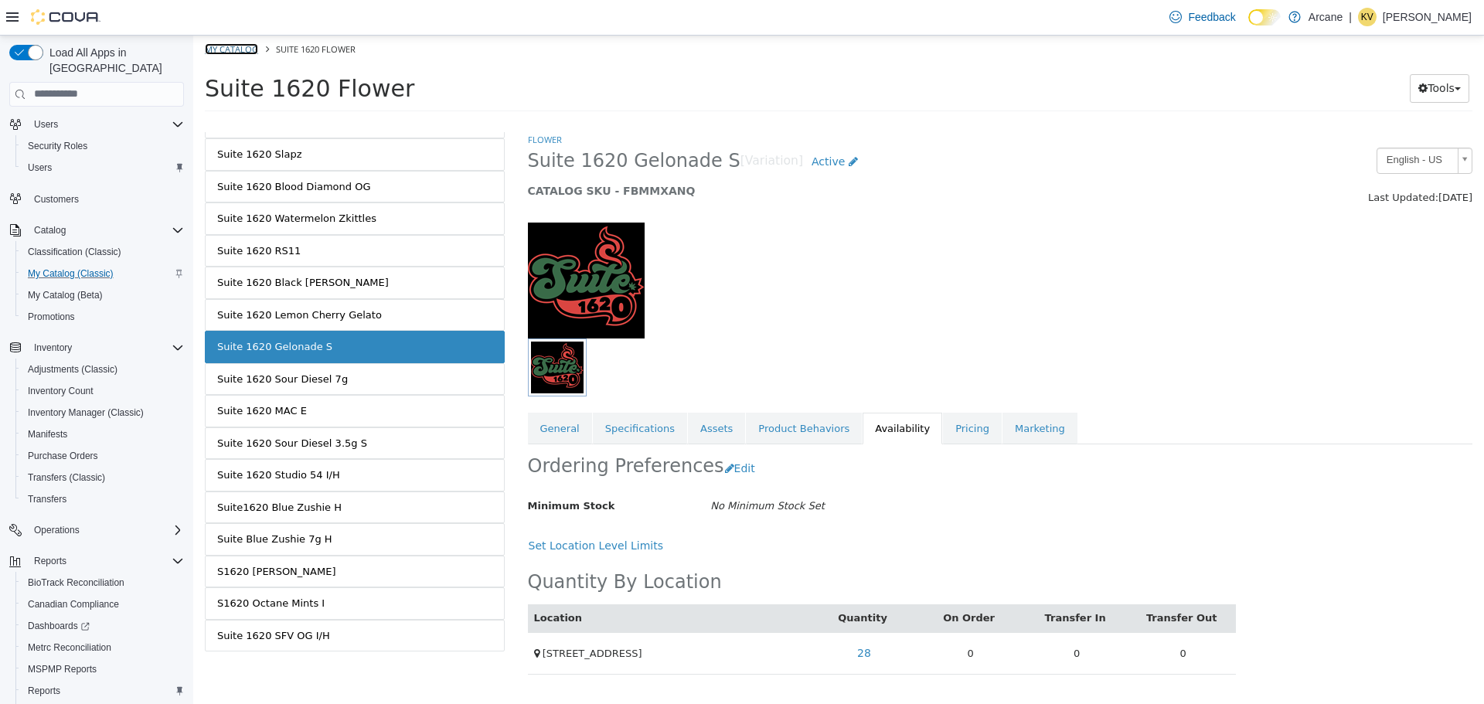
click at [251, 50] on link "My Catalog" at bounding box center [231, 49] width 53 height 12
select select "**********"
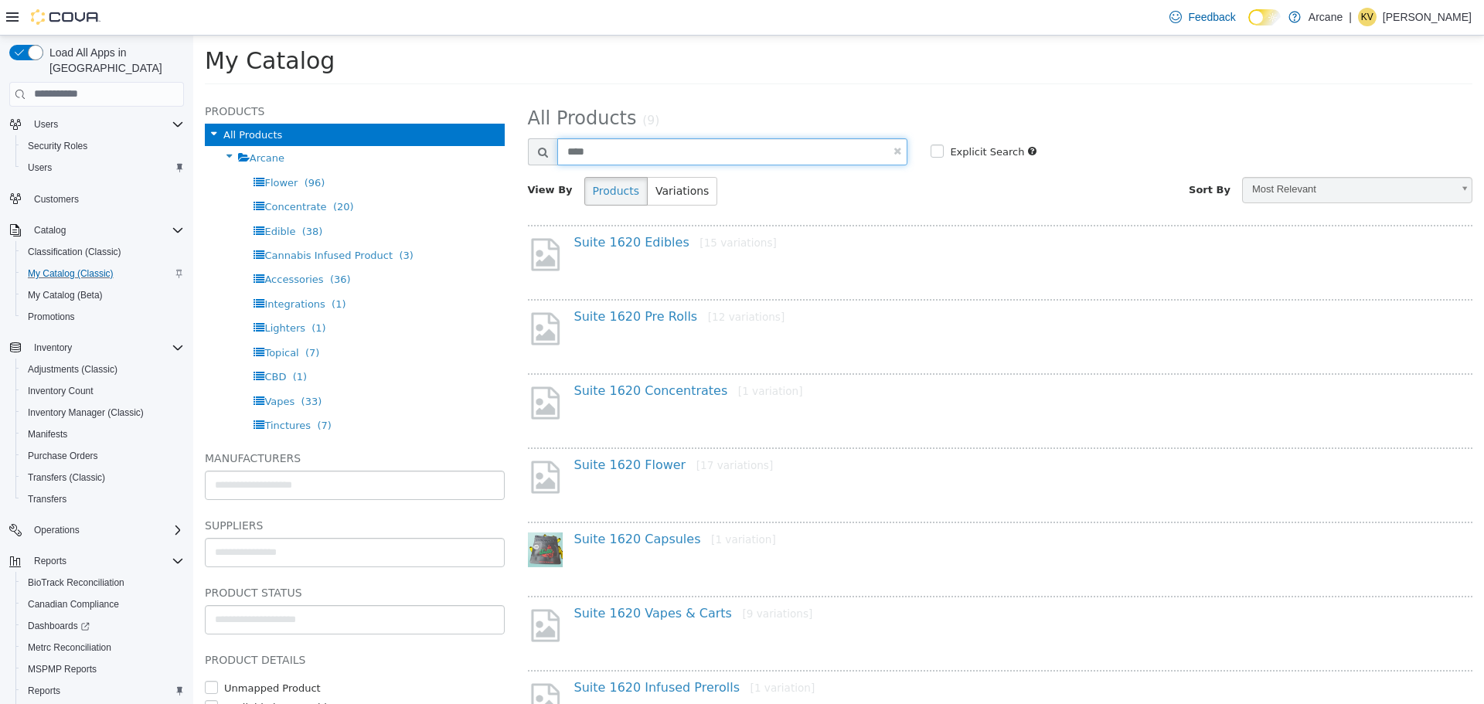
click at [585, 155] on input "****" at bounding box center [732, 151] width 351 height 27
type input "***"
select select "**********"
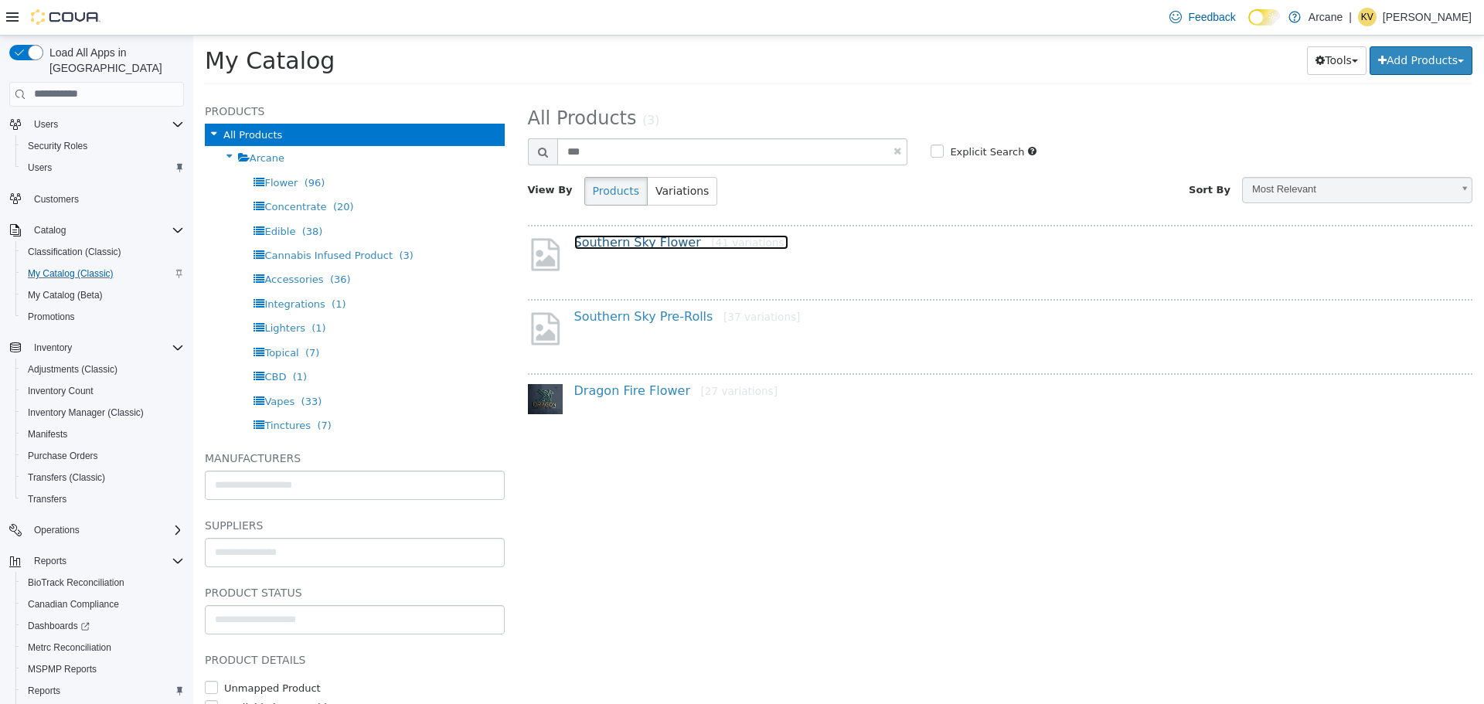
click at [669, 237] on link "Southern Sky Flower [41 variations]" at bounding box center [681, 241] width 214 height 15
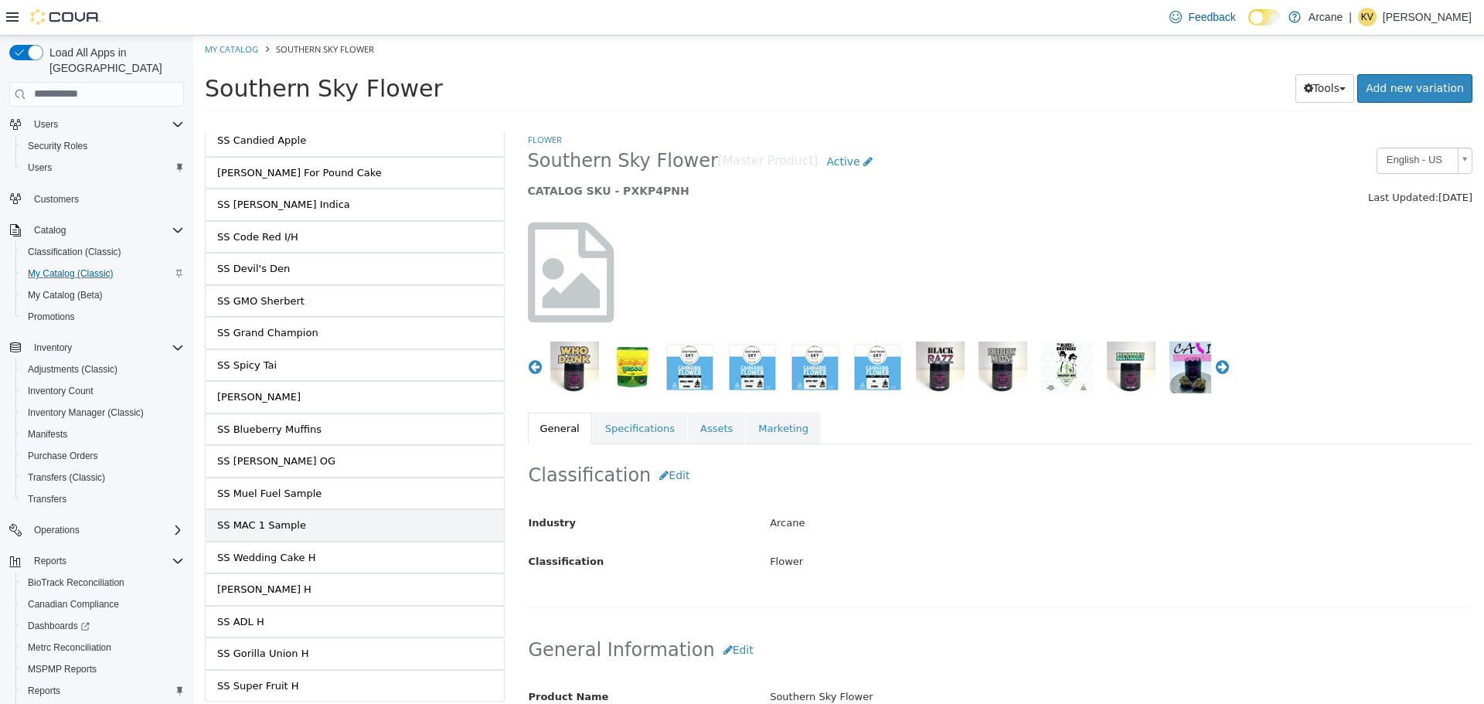
scroll to position [844, 0]
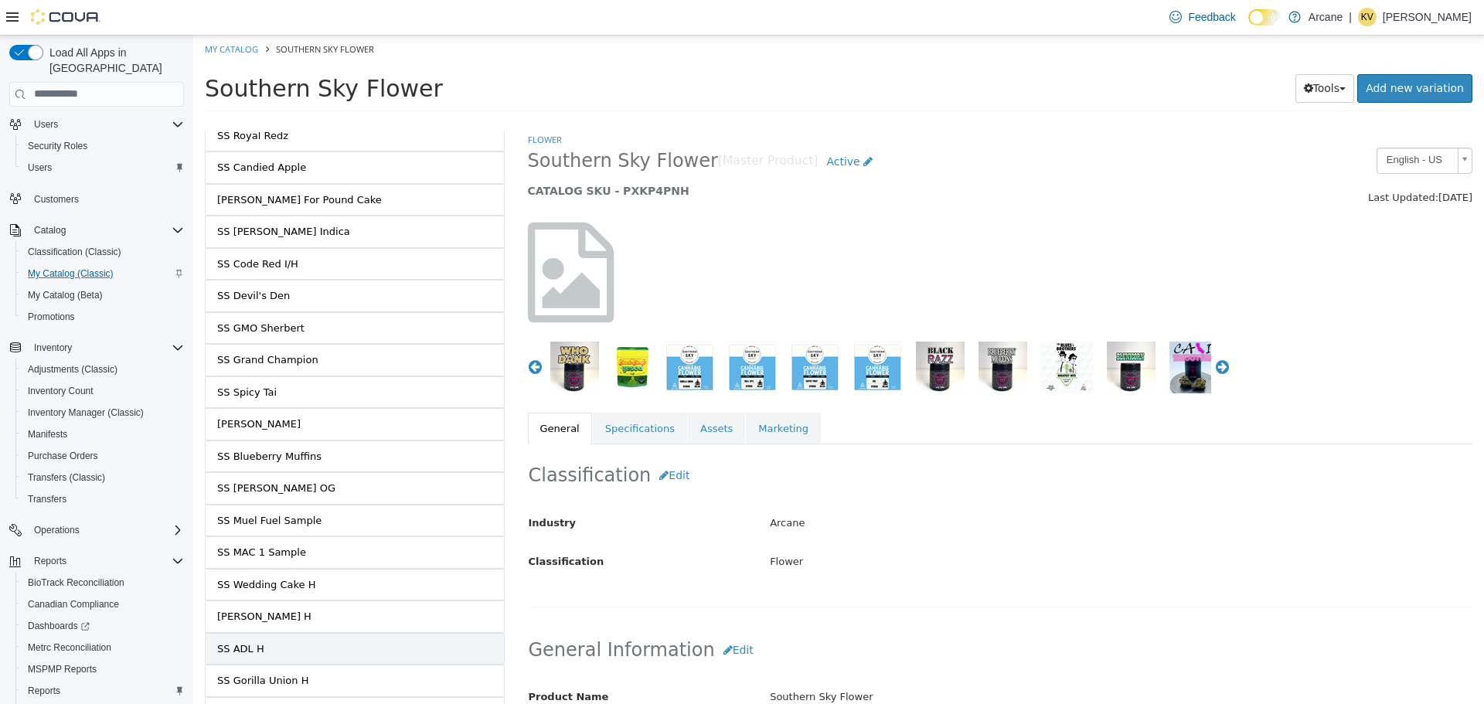
click at [349, 650] on link "SS ADL H" at bounding box center [355, 648] width 300 height 32
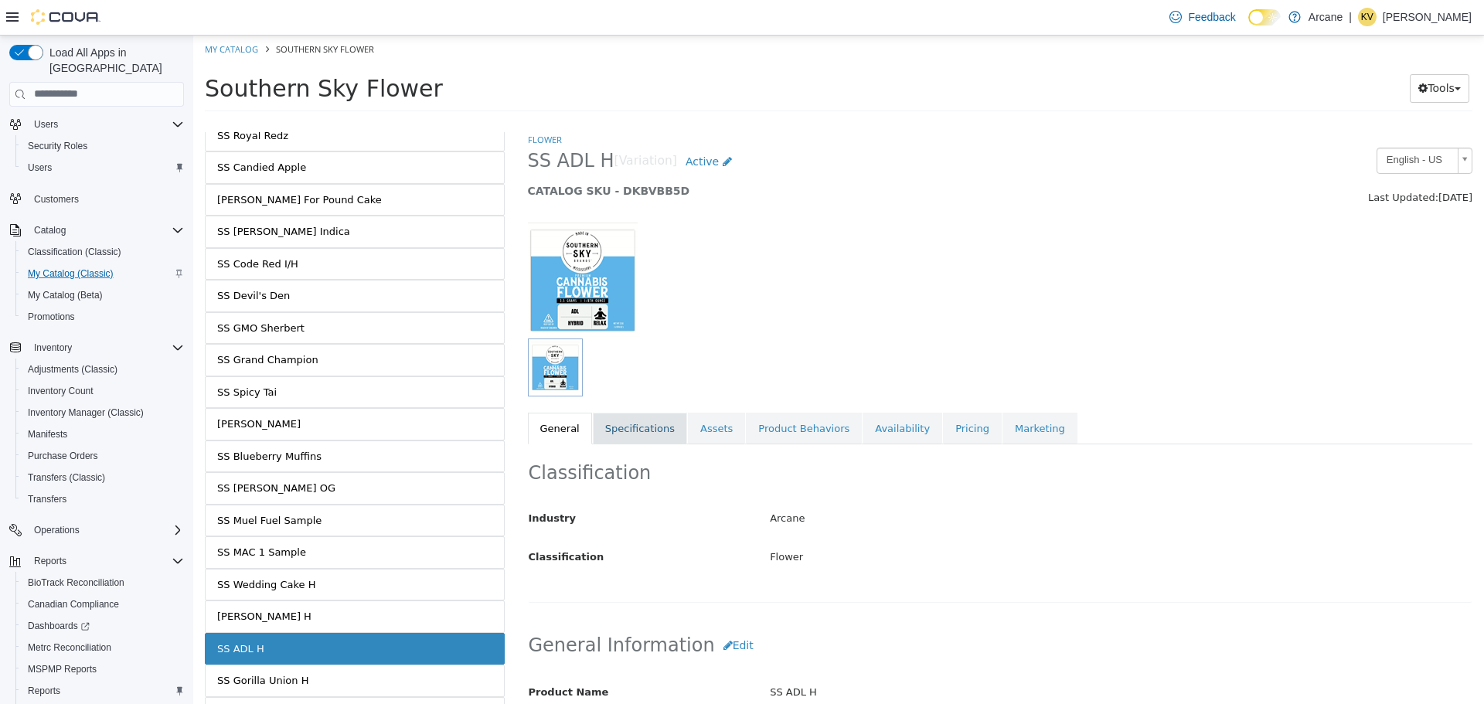
click at [622, 421] on link "Specifications" at bounding box center [640, 428] width 94 height 32
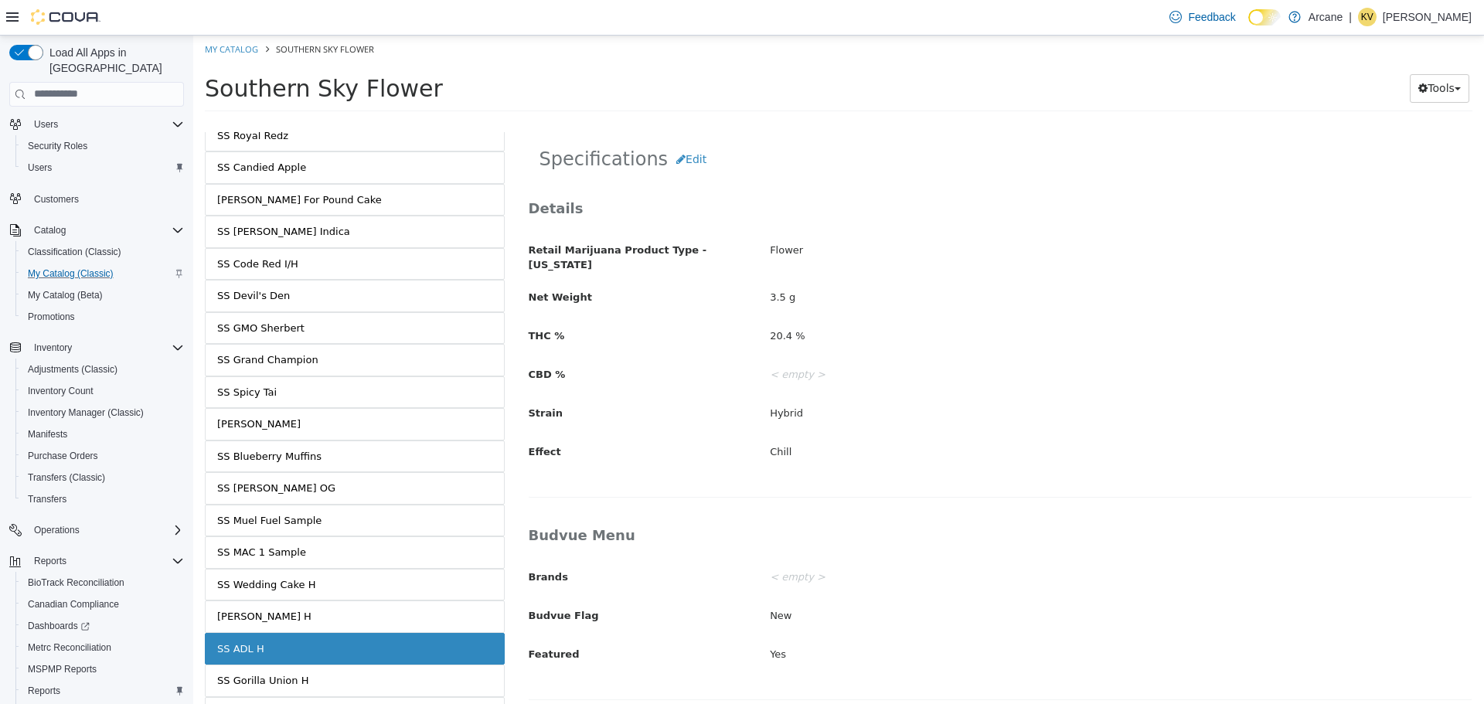
scroll to position [921, 0]
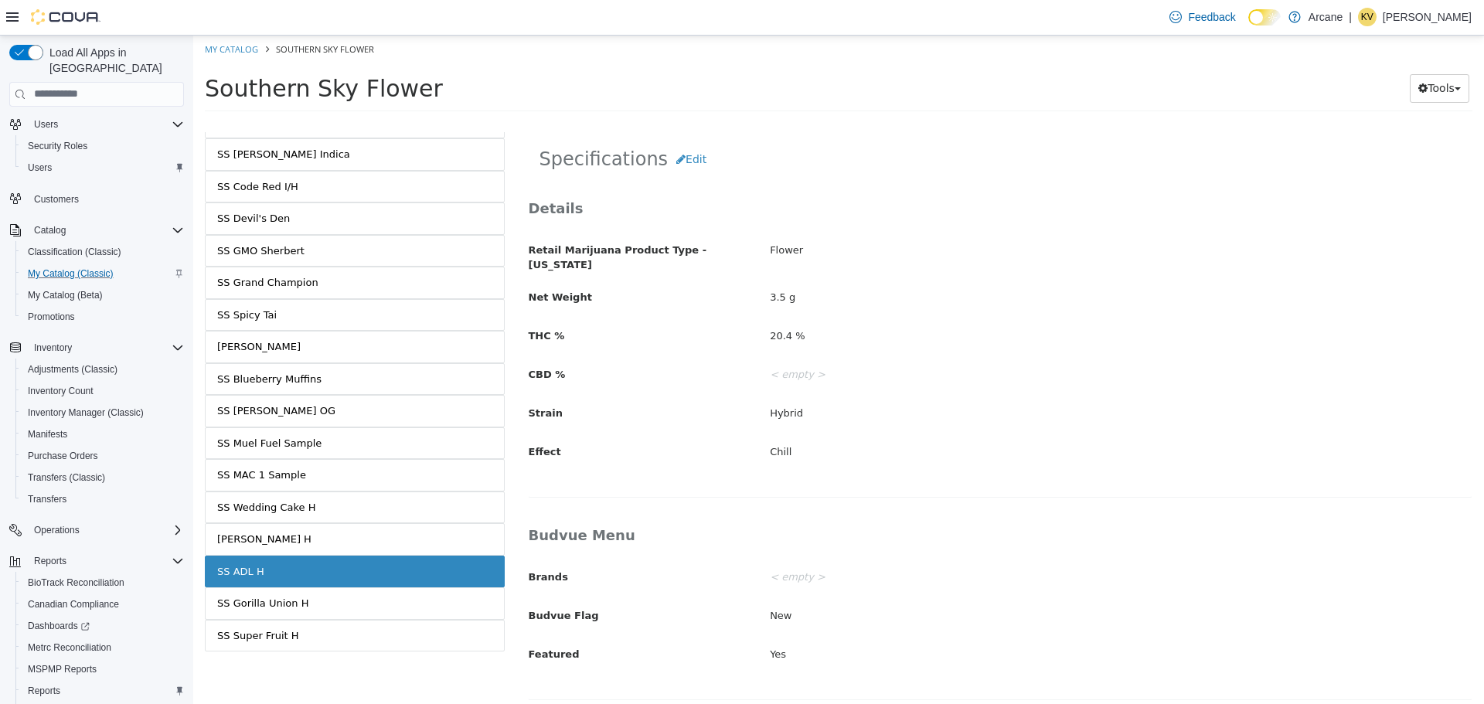
click at [310, 573] on link "SS ADL H" at bounding box center [355, 571] width 300 height 32
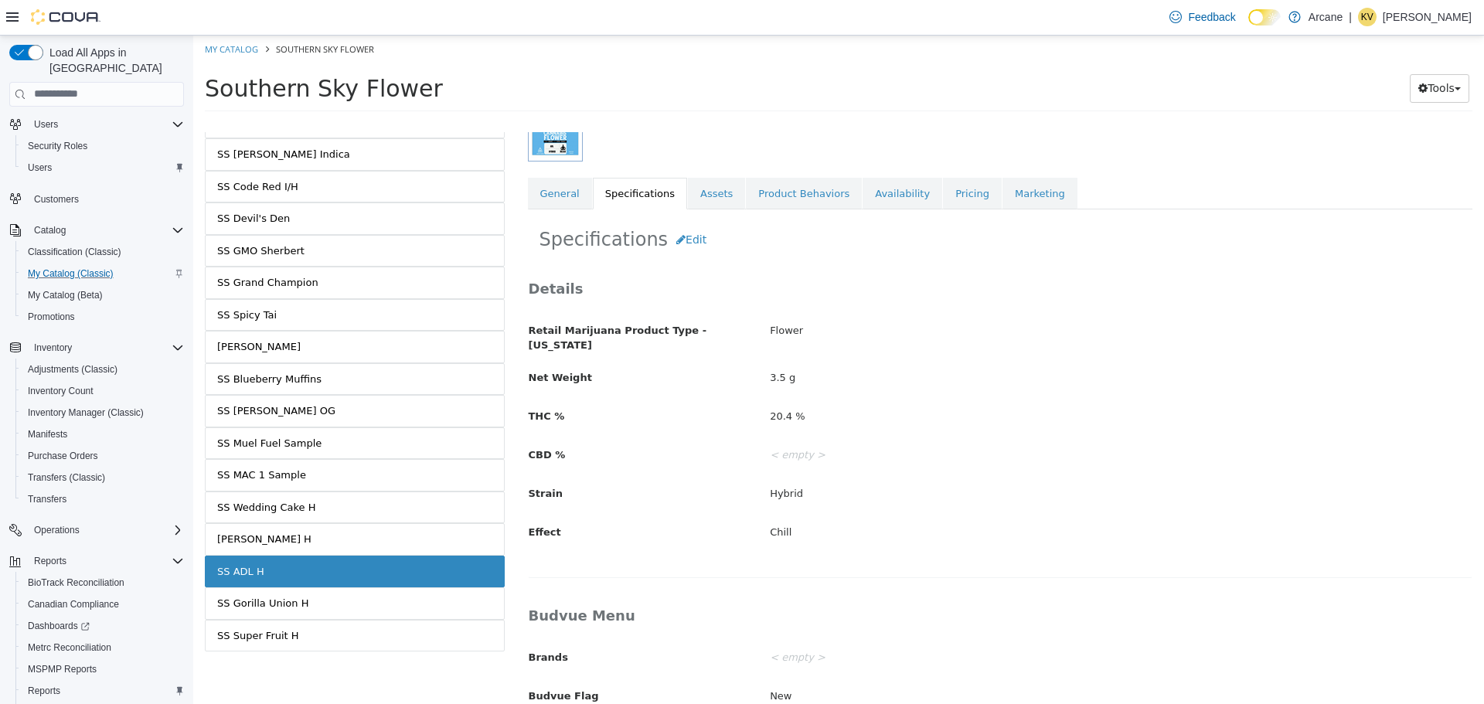
scroll to position [161, 0]
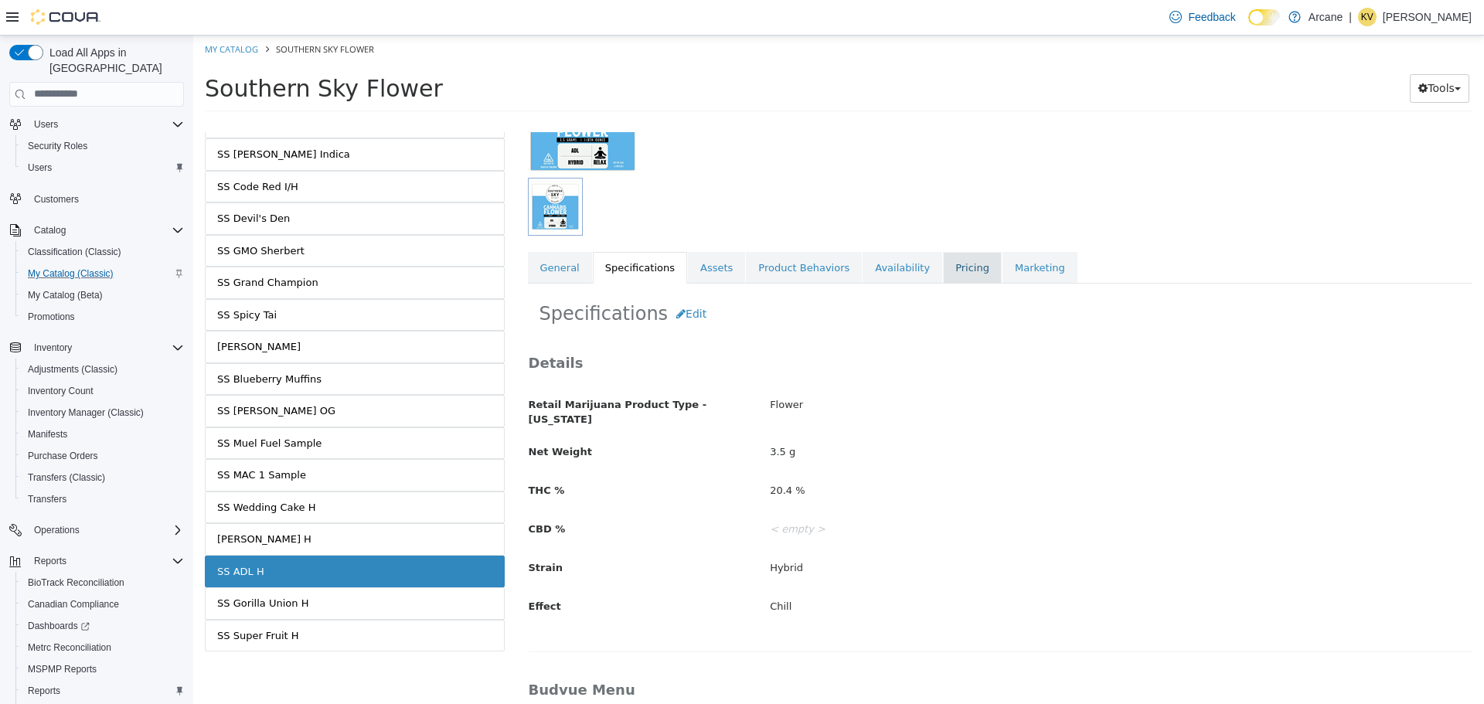
click at [943, 271] on link "Pricing" at bounding box center [972, 267] width 59 height 32
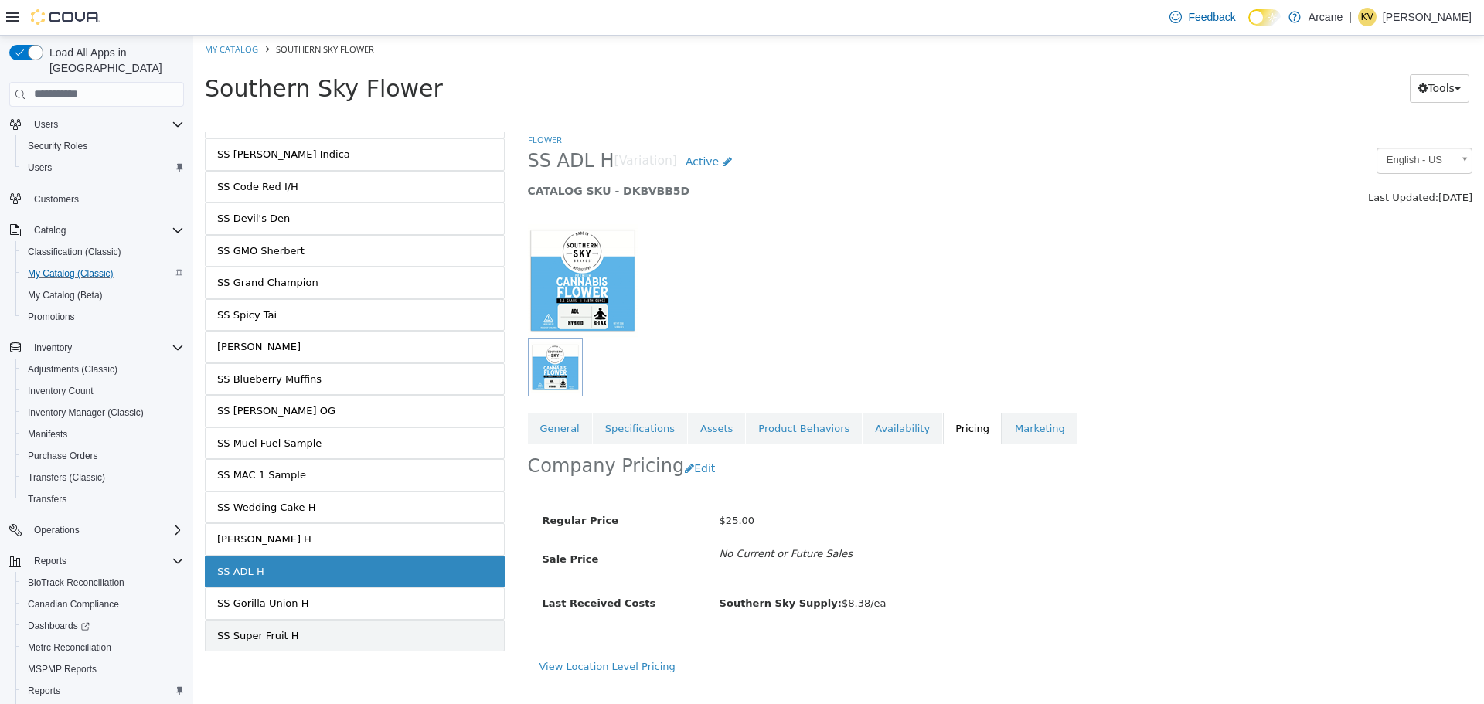
click at [293, 633] on link "SS Super Fruit H" at bounding box center [355, 635] width 300 height 32
